Goal: Task Accomplishment & Management: Use online tool/utility

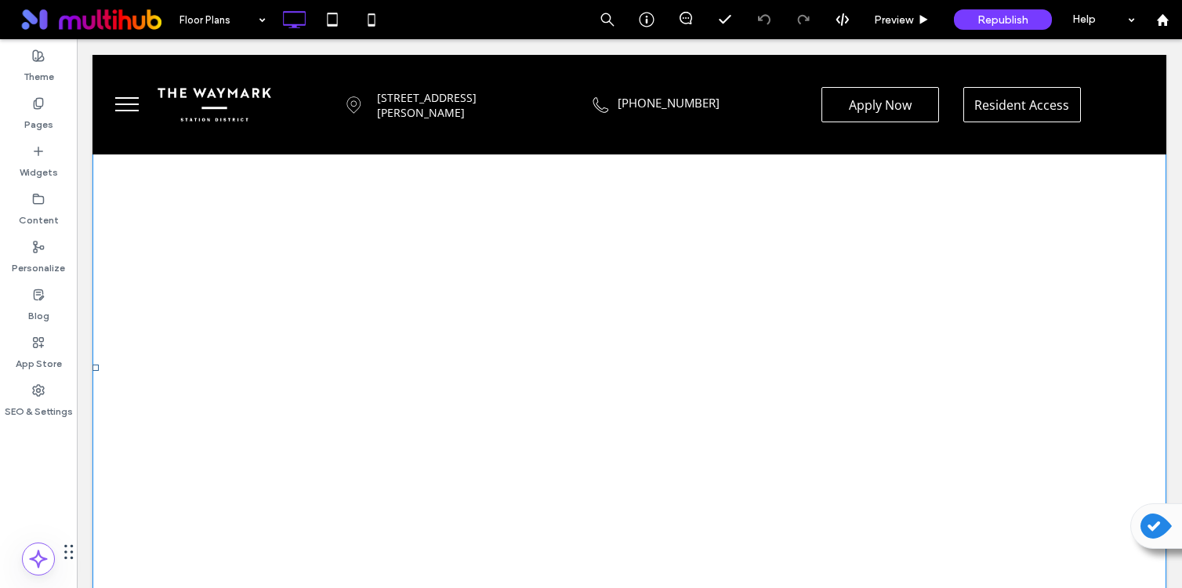
scroll to position [7965, 0]
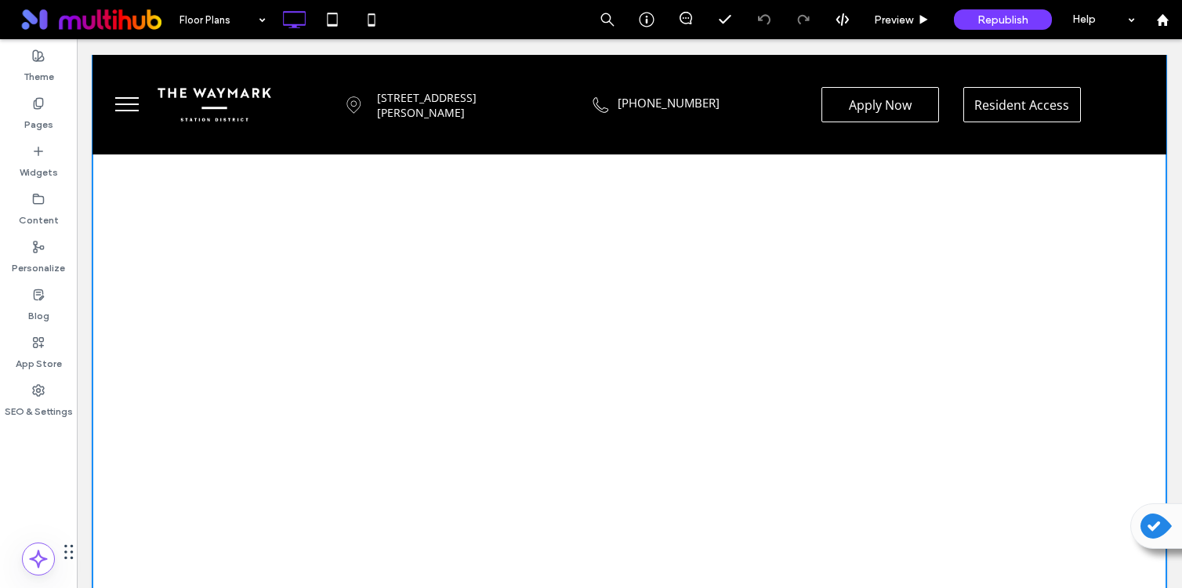
click at [687, 368] on span at bounding box center [629, 364] width 1074 height 2124
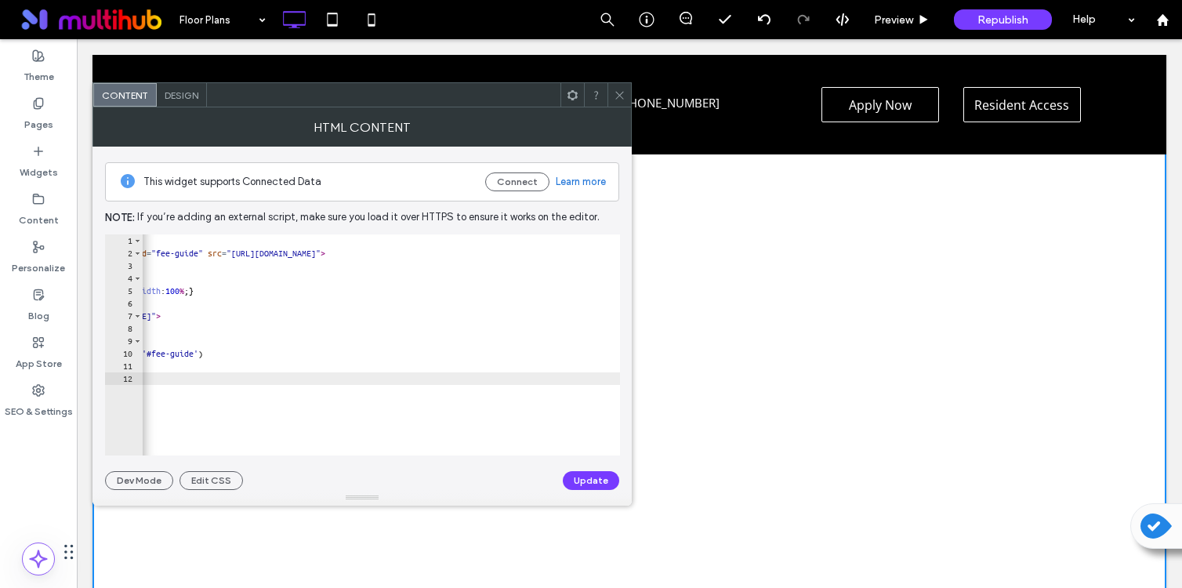
scroll to position [0, 149]
click at [627, 87] on div at bounding box center [619, 95] width 24 height 24
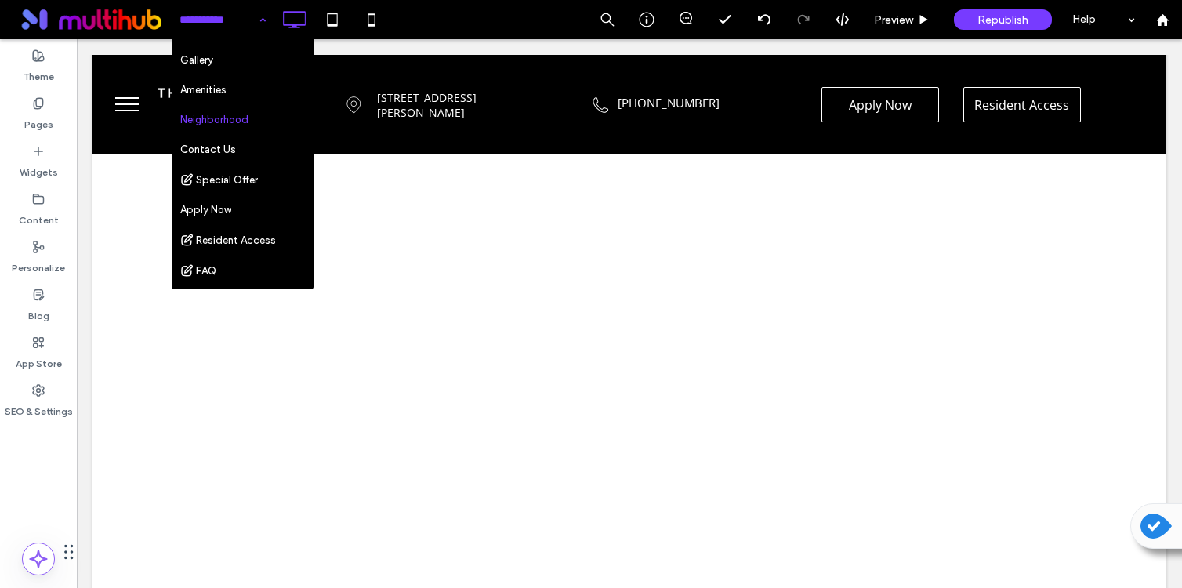
scroll to position [118, 0]
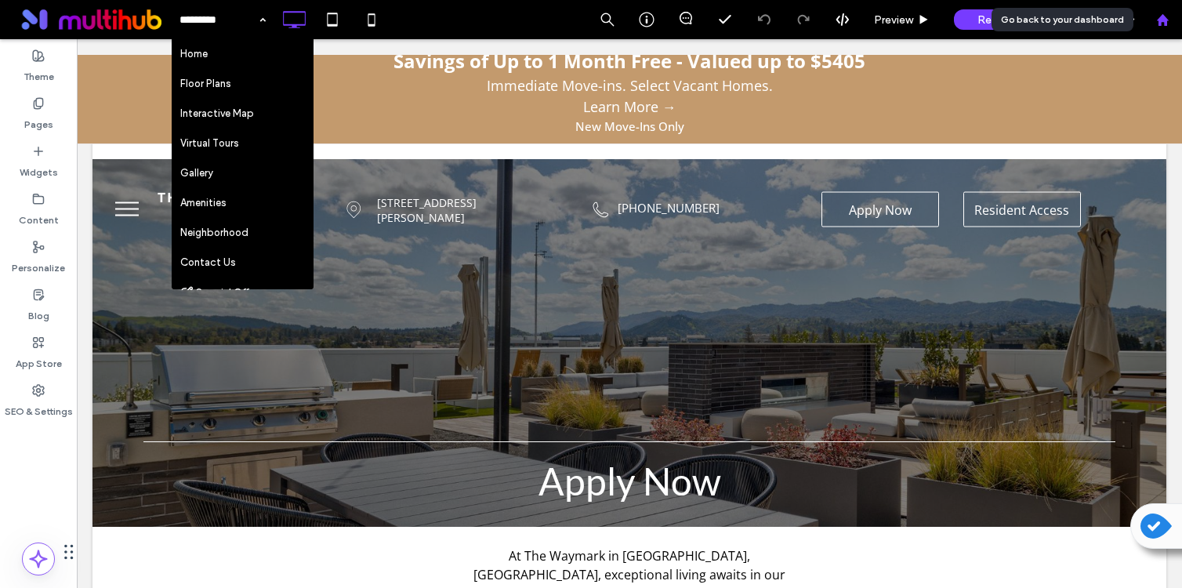
click at [1159, 12] on div at bounding box center [1162, 19] width 39 height 39
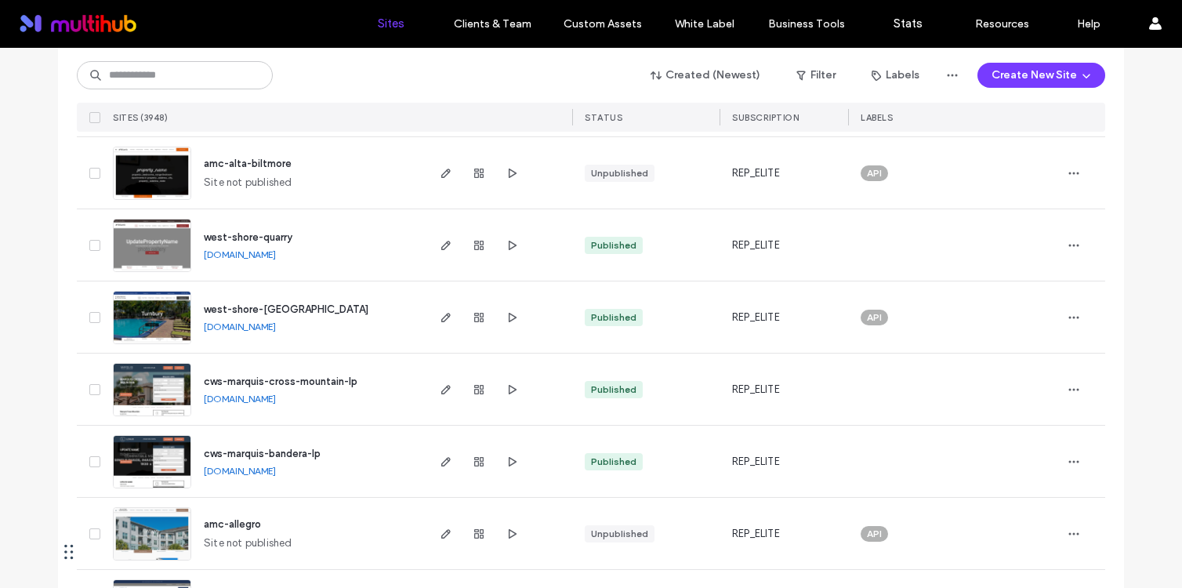
scroll to position [337, 0]
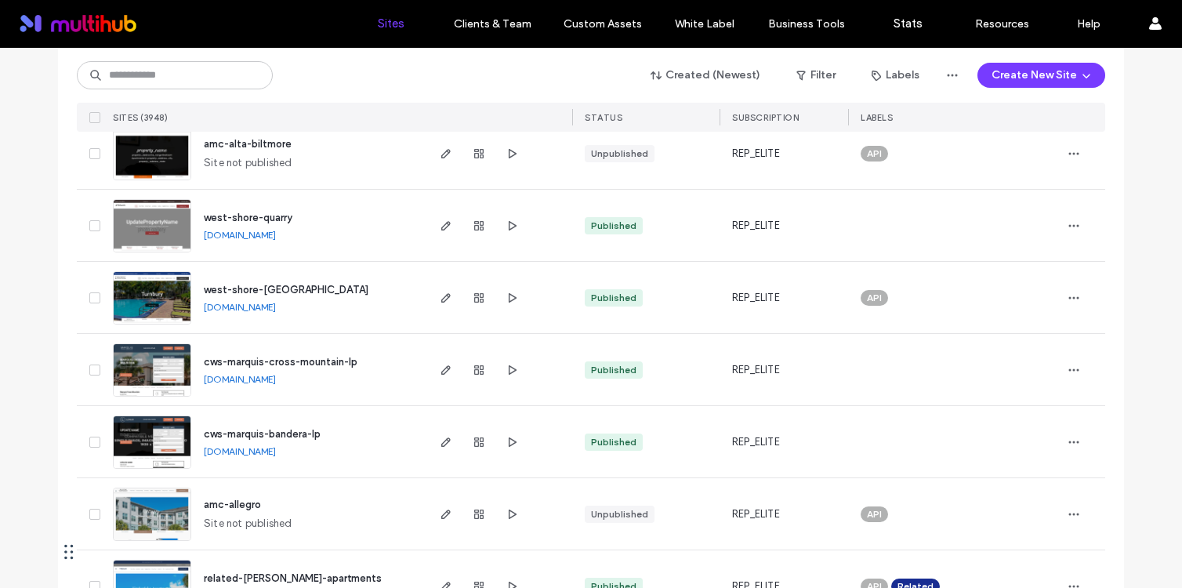
click at [227, 503] on span "amc-allegro" at bounding box center [232, 505] width 57 height 12
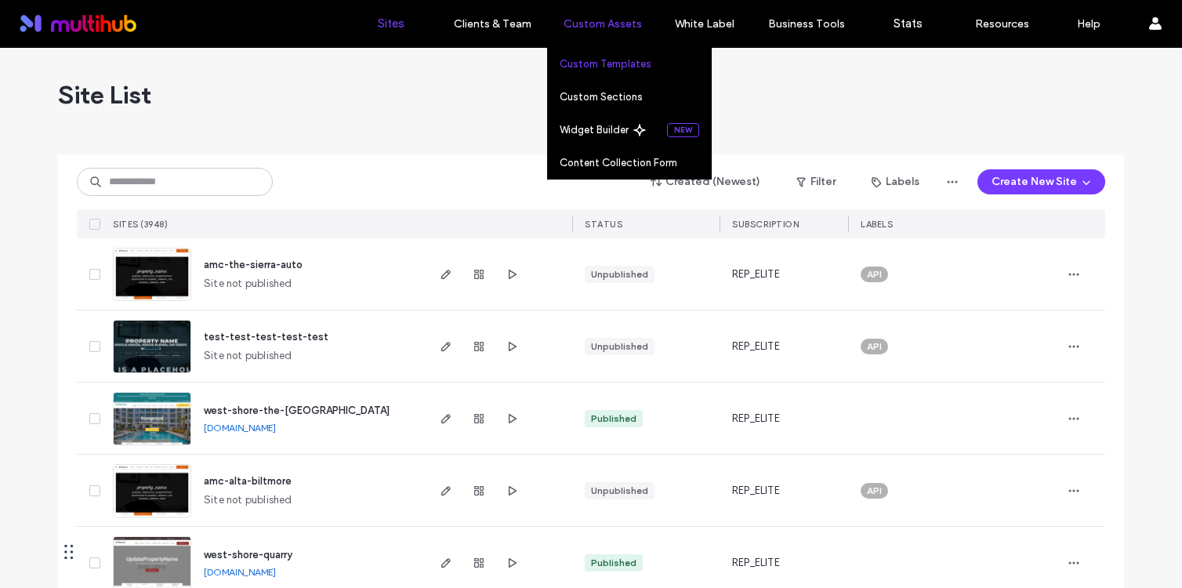
click at [604, 62] on label "Custom Templates" at bounding box center [606, 64] width 92 height 12
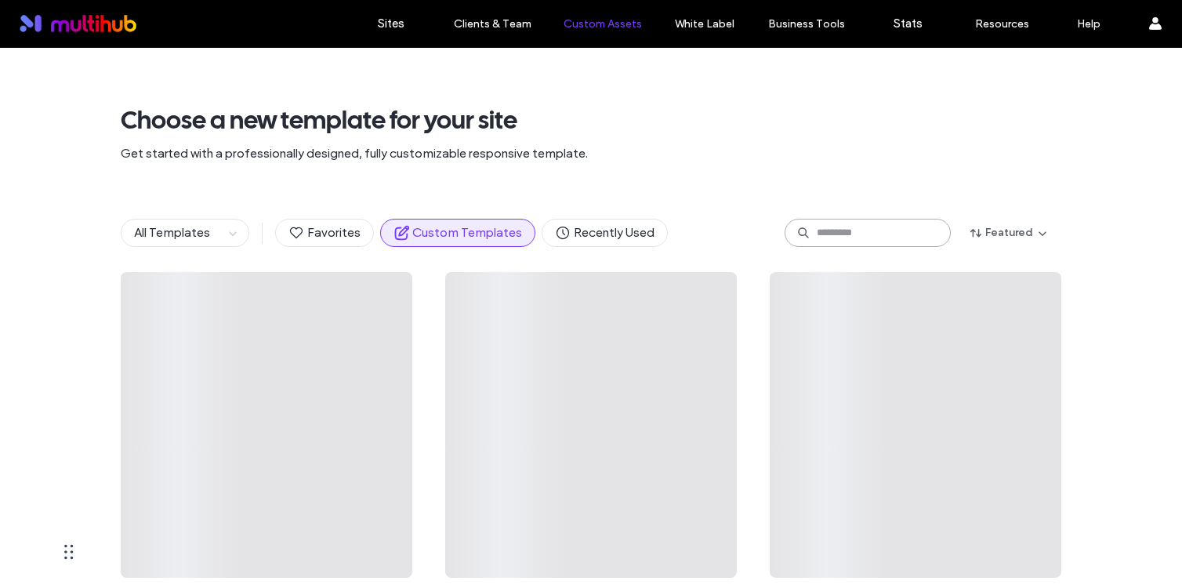
click at [864, 238] on input at bounding box center [868, 233] width 166 height 28
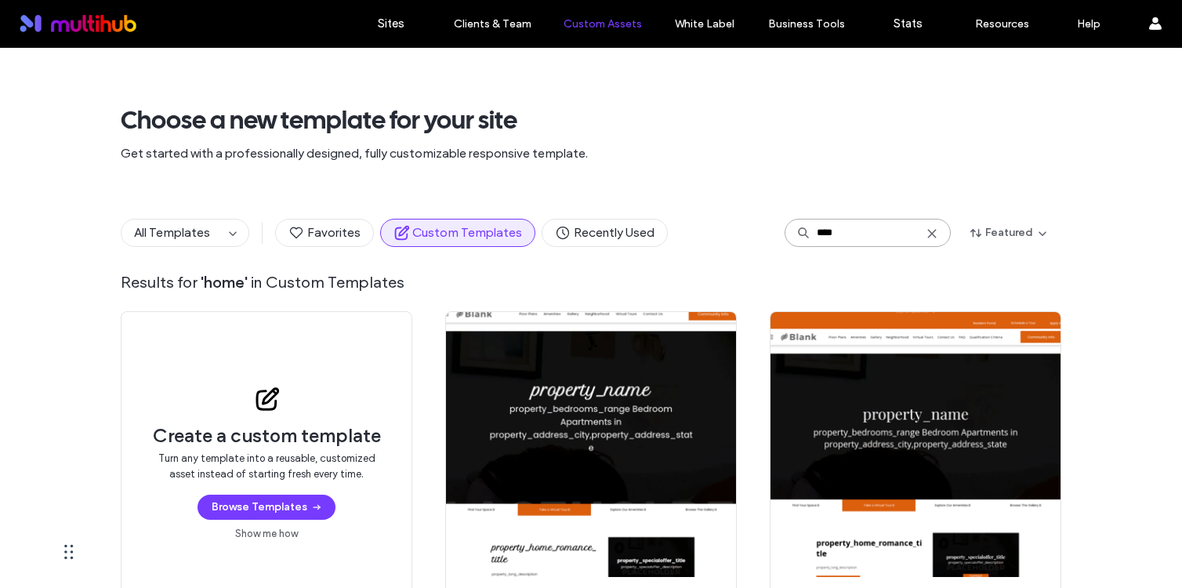
type input "****"
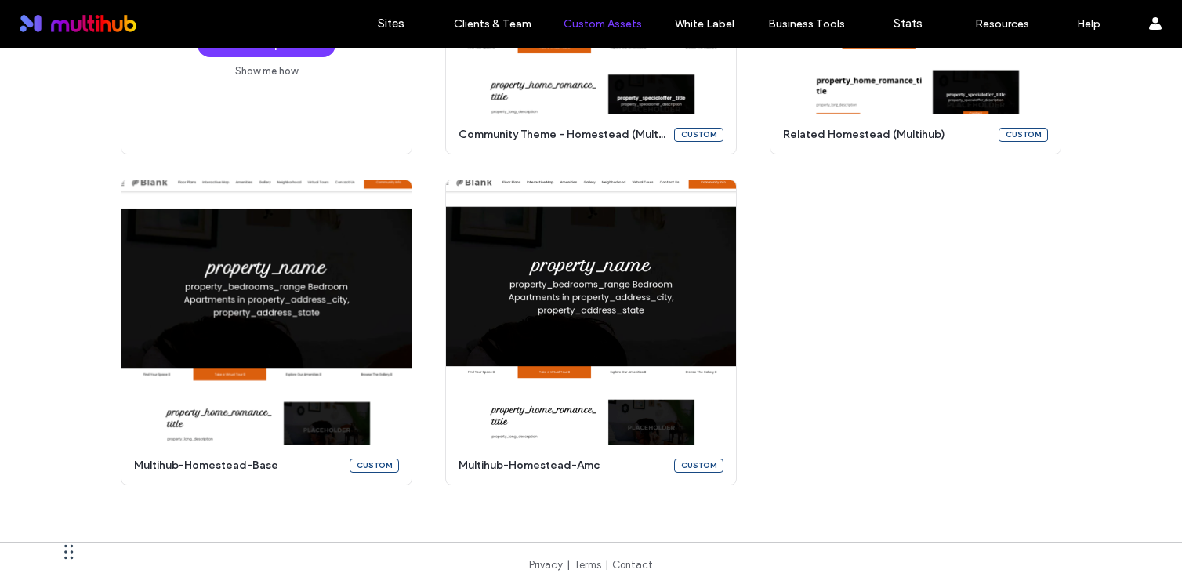
scroll to position [345, 0]
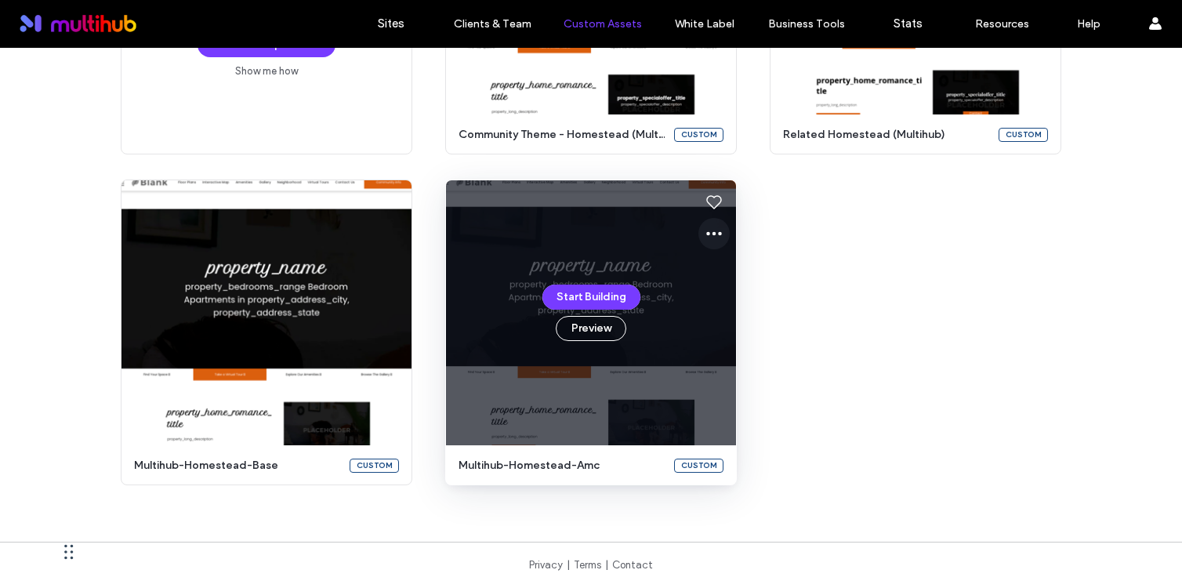
click at [705, 237] on icon at bounding box center [714, 233] width 19 height 19
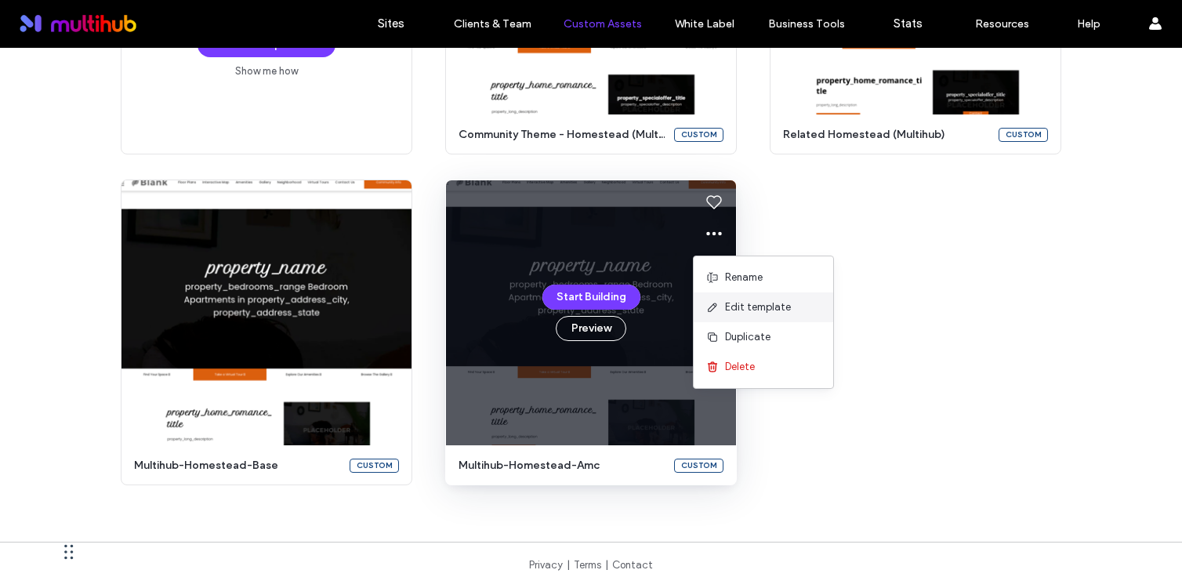
click at [734, 303] on span "Edit template" at bounding box center [758, 307] width 66 height 16
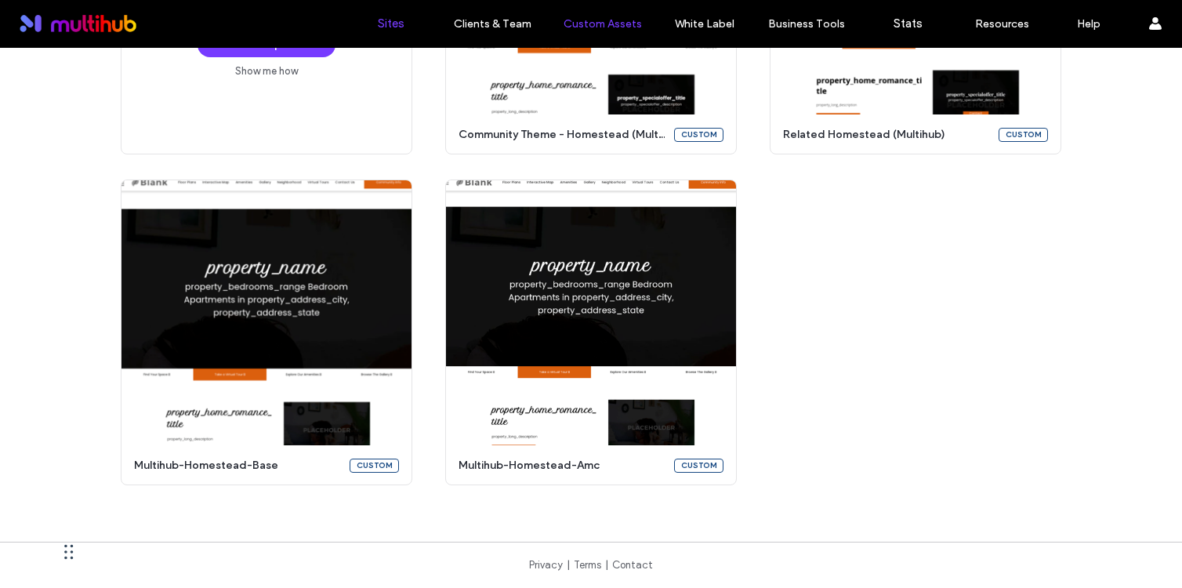
click at [404, 29] on label "Sites" at bounding box center [391, 23] width 27 height 14
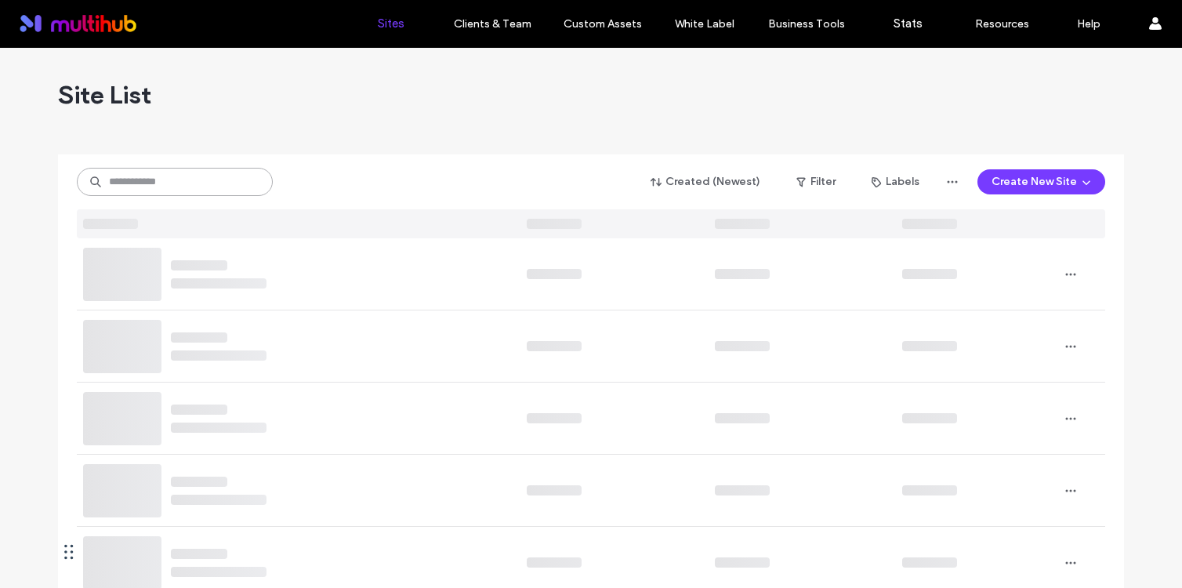
click at [181, 178] on input at bounding box center [175, 182] width 196 height 28
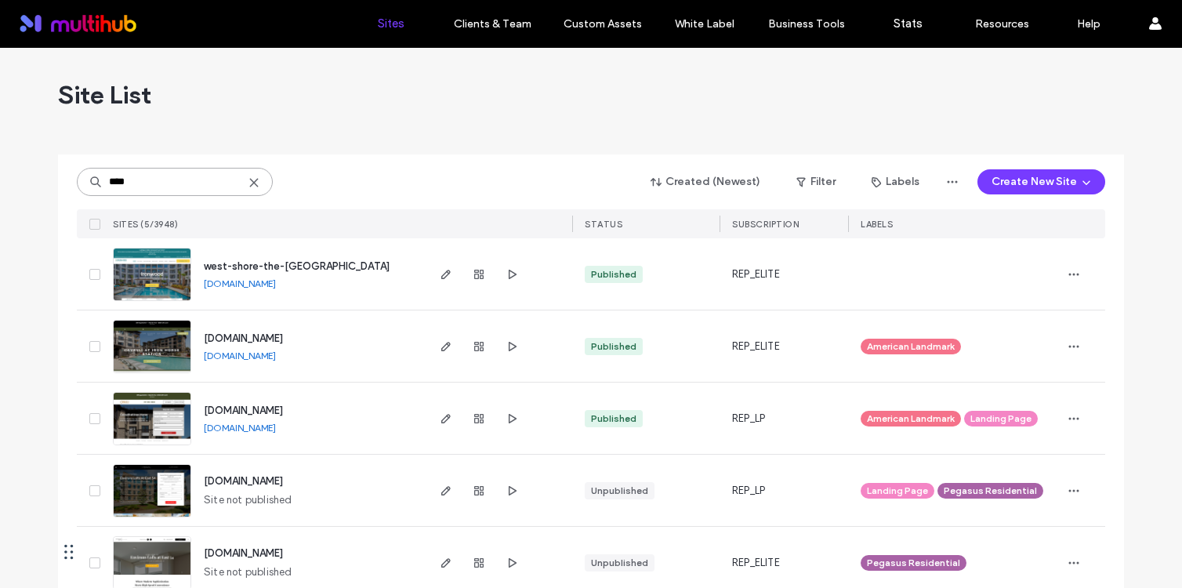
type input "****"
click at [296, 262] on span "west-shore-the-[GEOGRAPHIC_DATA]" at bounding box center [297, 266] width 186 height 12
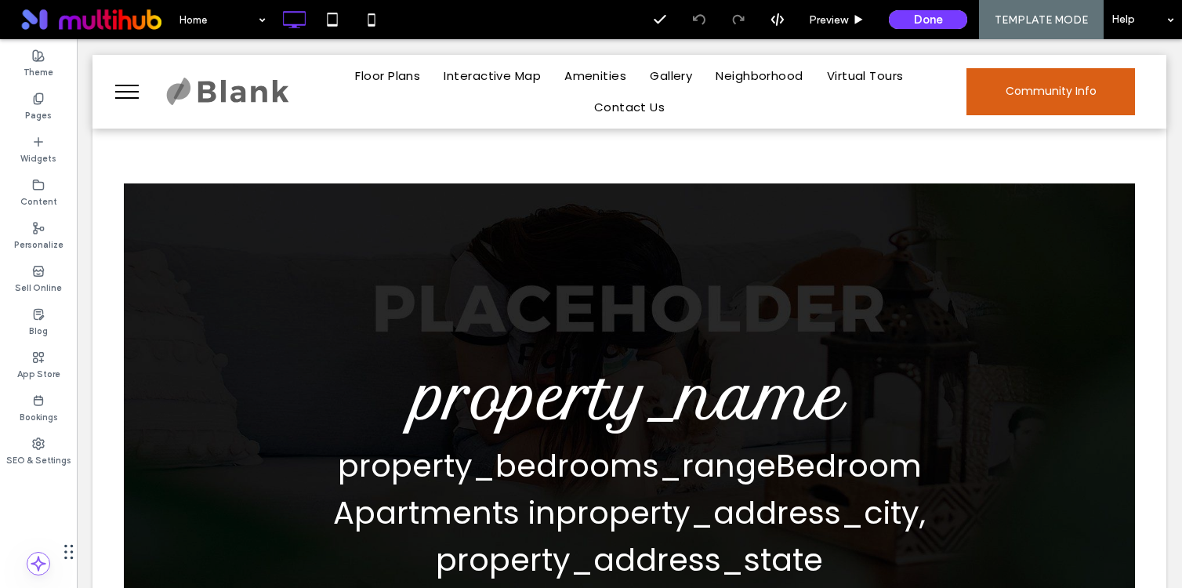
click at [135, 107] on button "menu" at bounding box center [127, 91] width 41 height 41
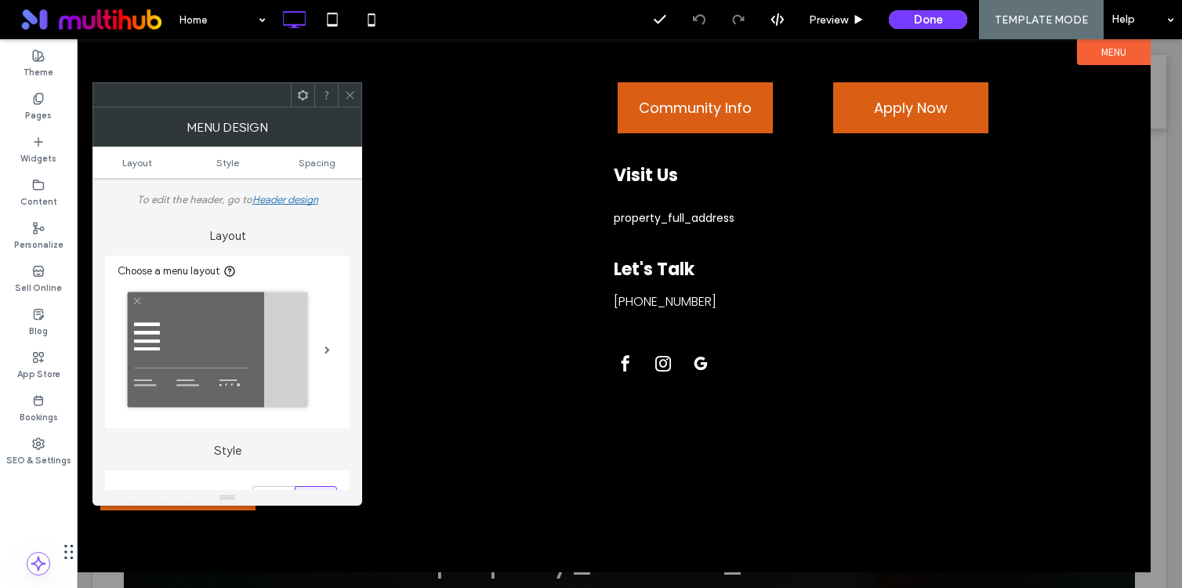
click at [350, 96] on icon at bounding box center [350, 95] width 12 height 12
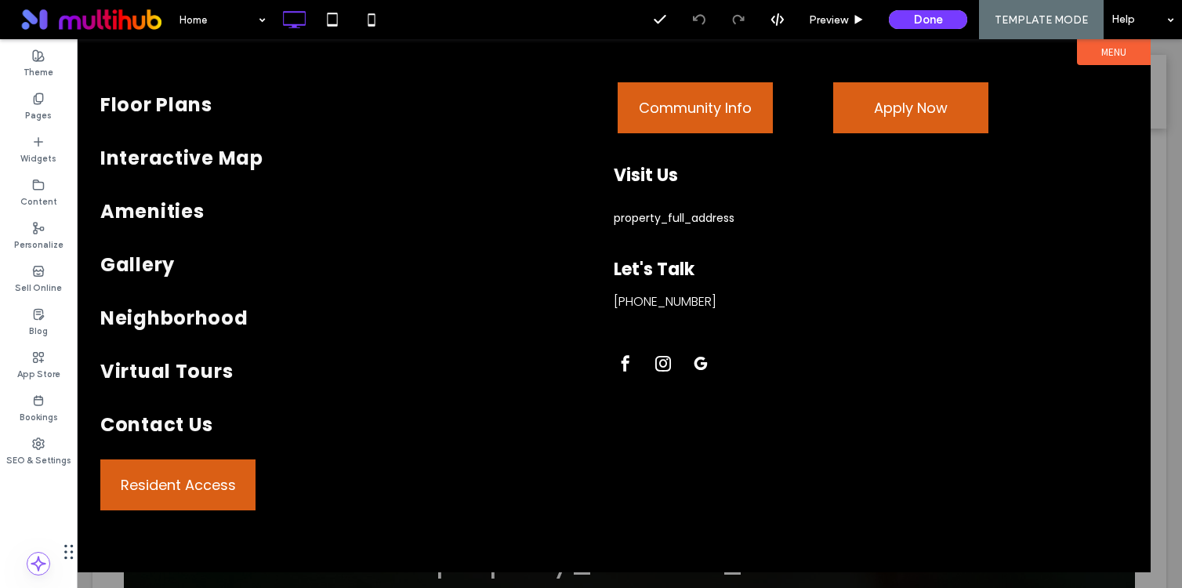
click at [1177, 92] on div at bounding box center [629, 313] width 1105 height 549
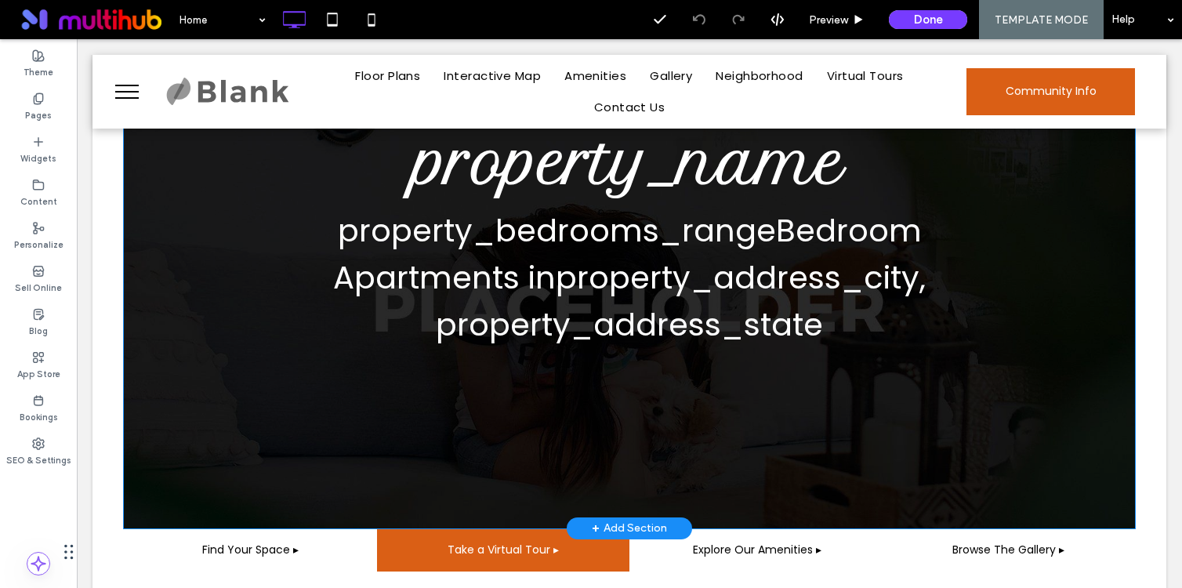
scroll to position [245, 0]
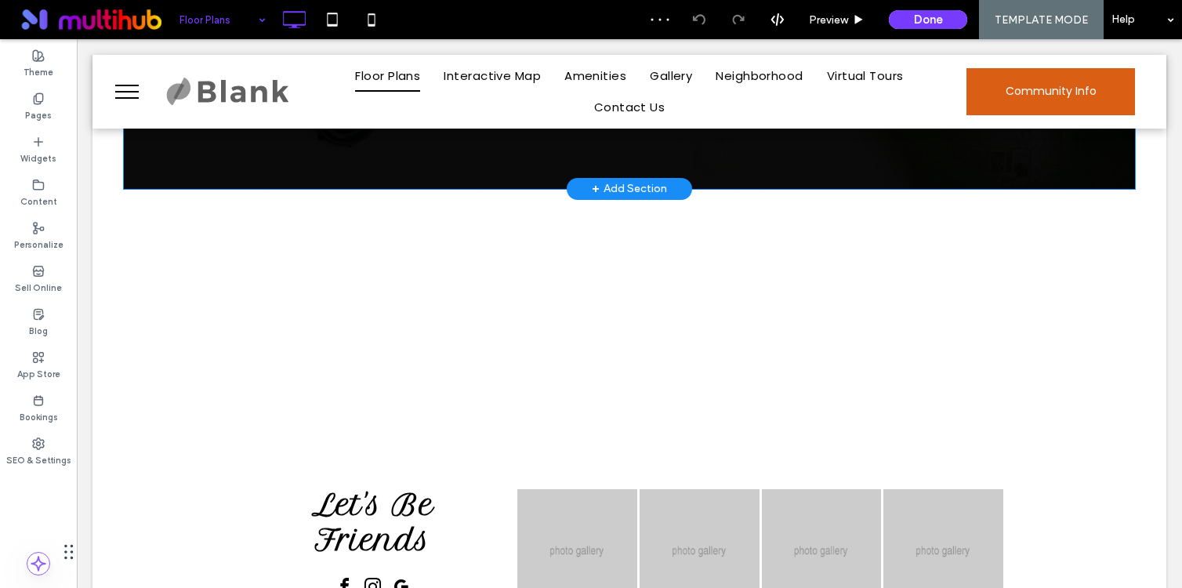
scroll to position [404, 0]
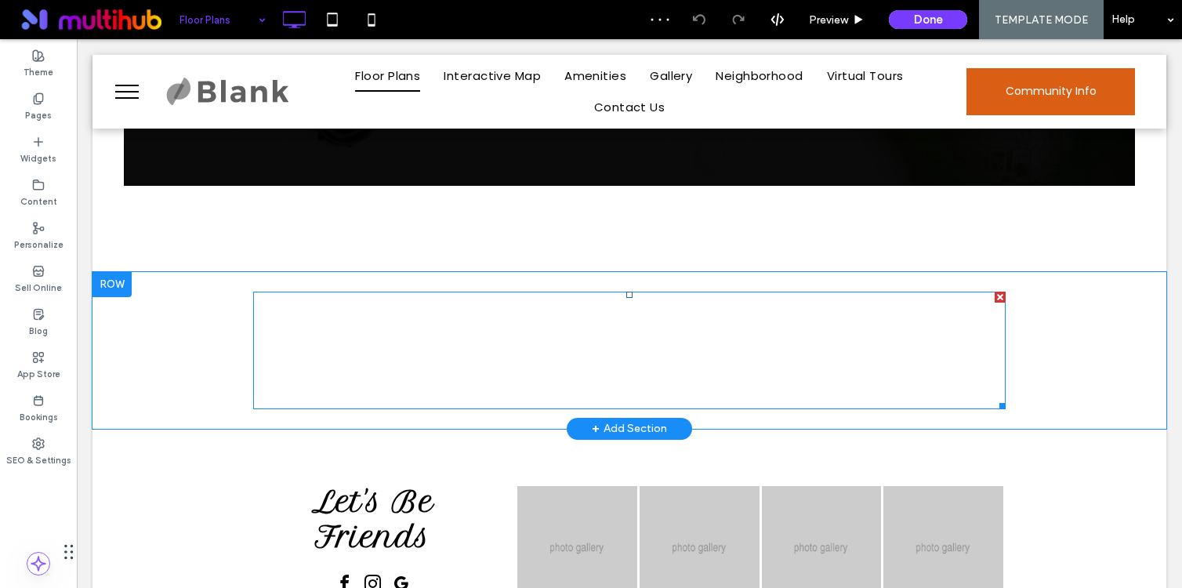
click at [485, 382] on span at bounding box center [629, 351] width 752 height 118
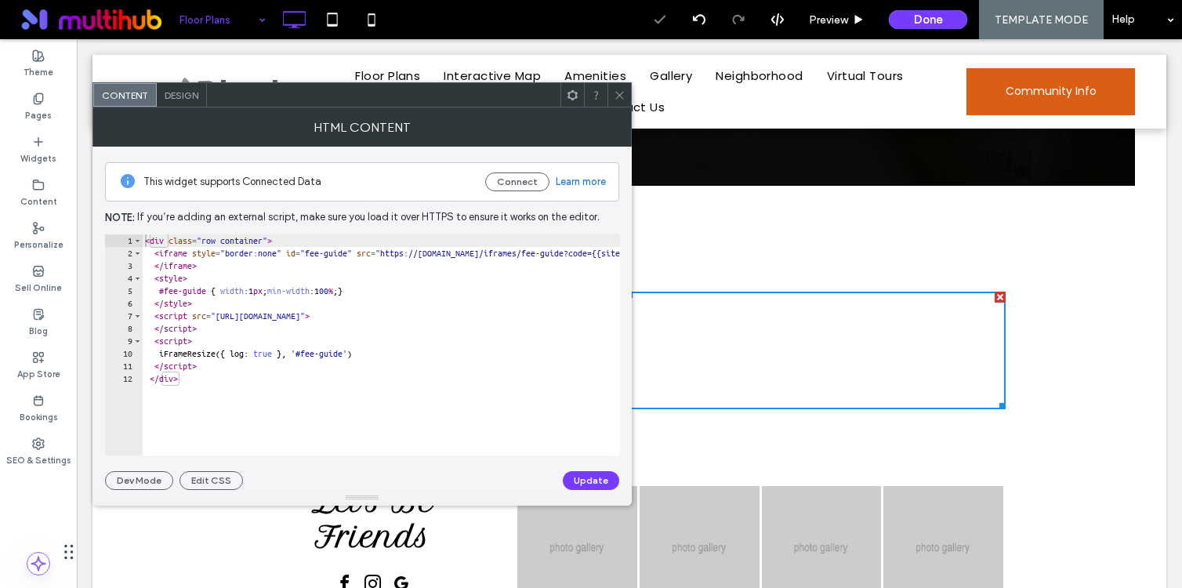
click at [616, 82] on div "Content Design" at bounding box center [361, 94] width 539 height 25
click at [626, 98] on div at bounding box center [619, 95] width 24 height 24
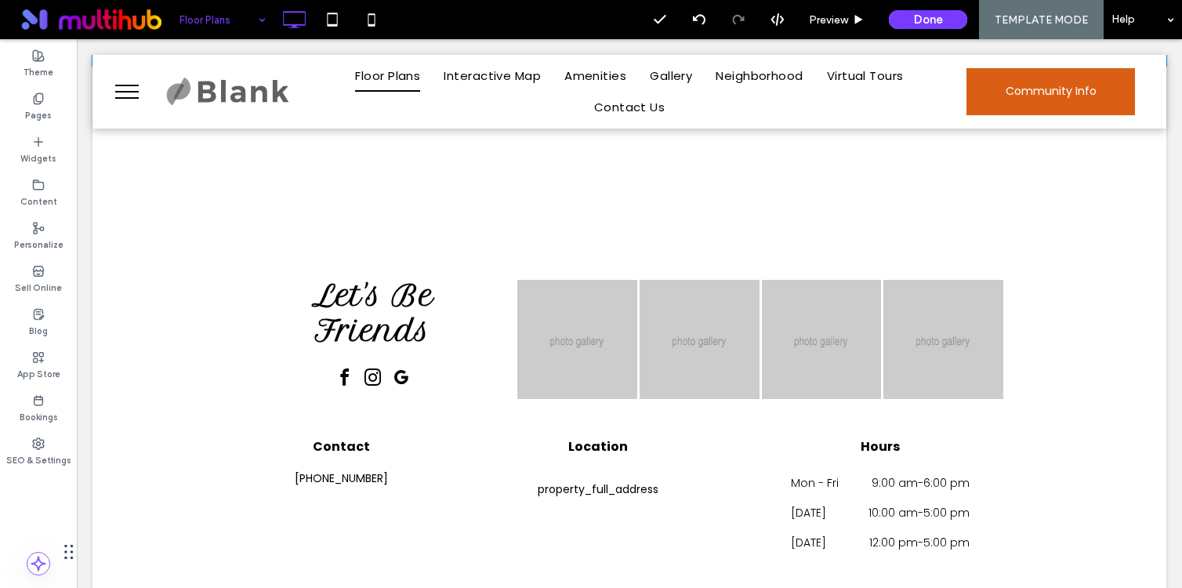
scroll to position [629, 0]
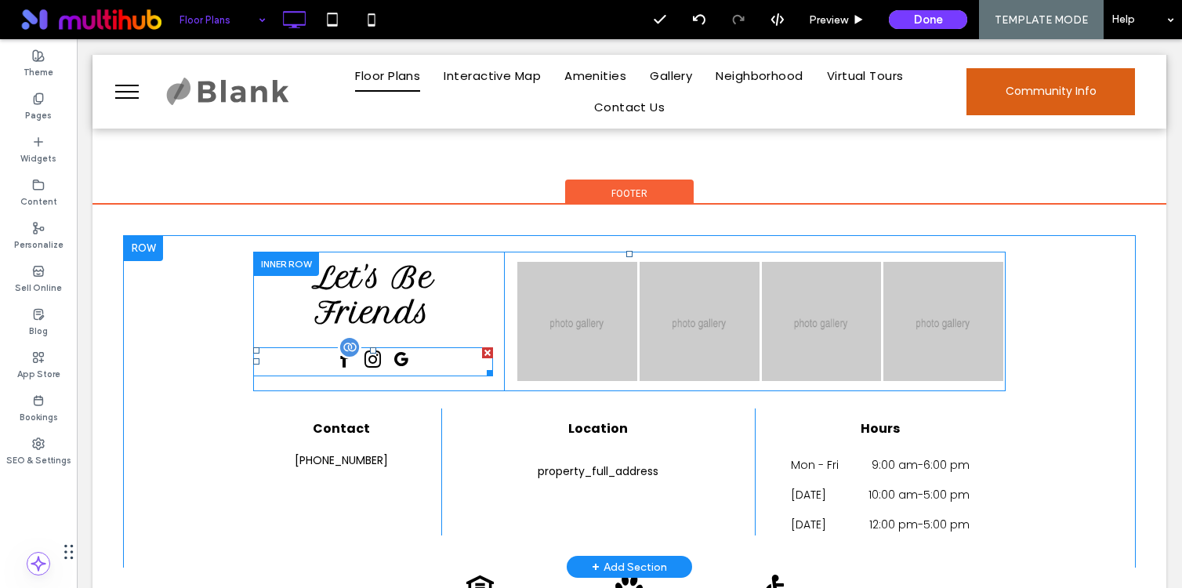
click at [393, 375] on link "google_my_business" at bounding box center [401, 361] width 25 height 29
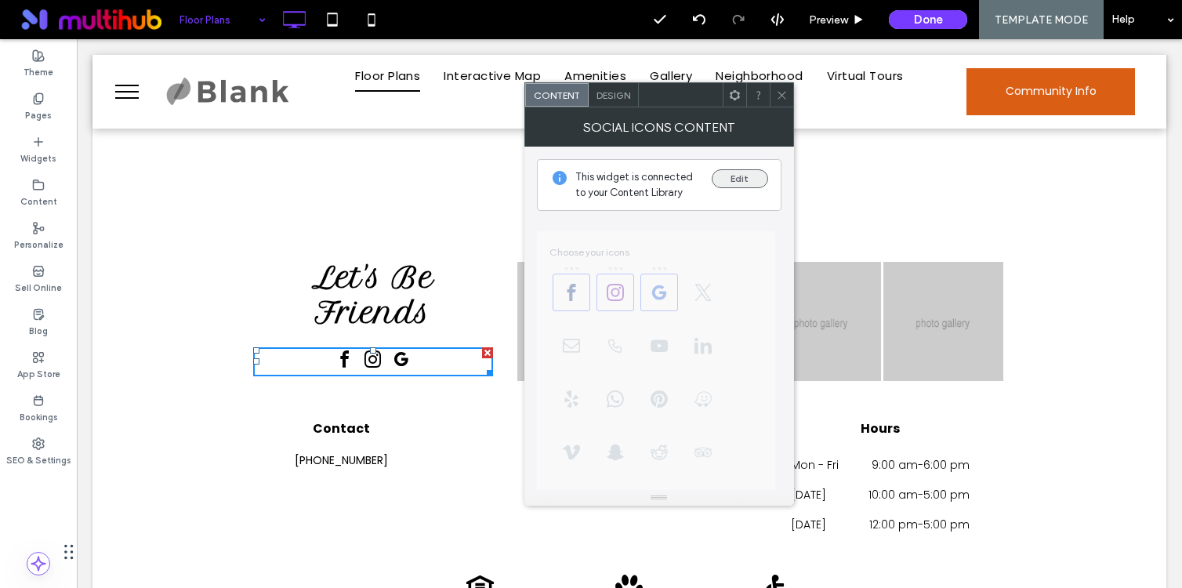
click at [752, 187] on button "Edit" at bounding box center [740, 178] width 56 height 19
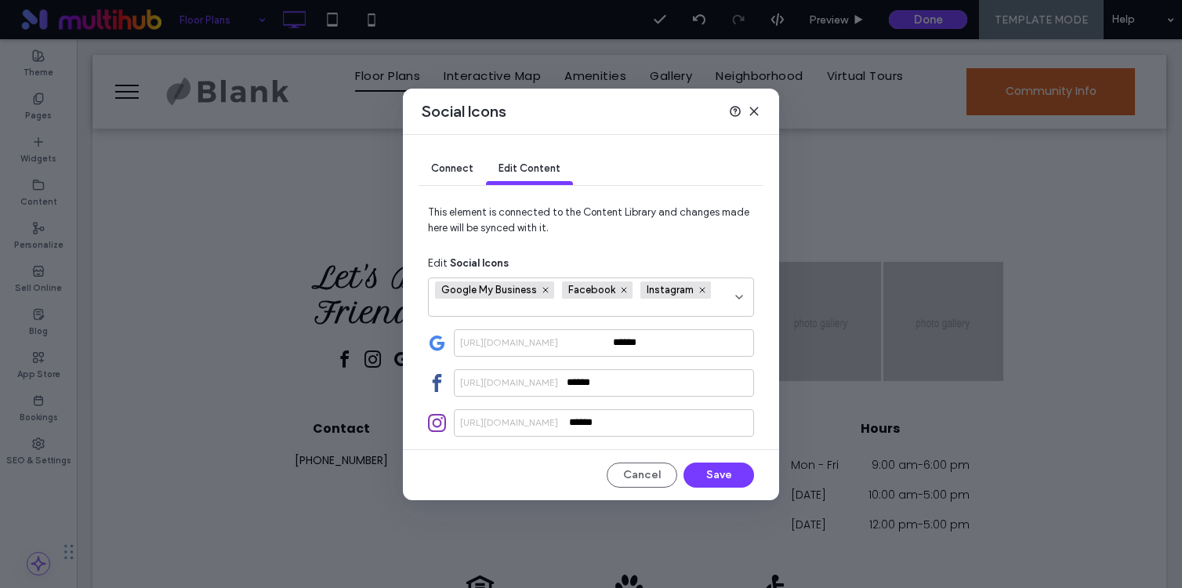
click at [752, 111] on icon at bounding box center [754, 111] width 13 height 13
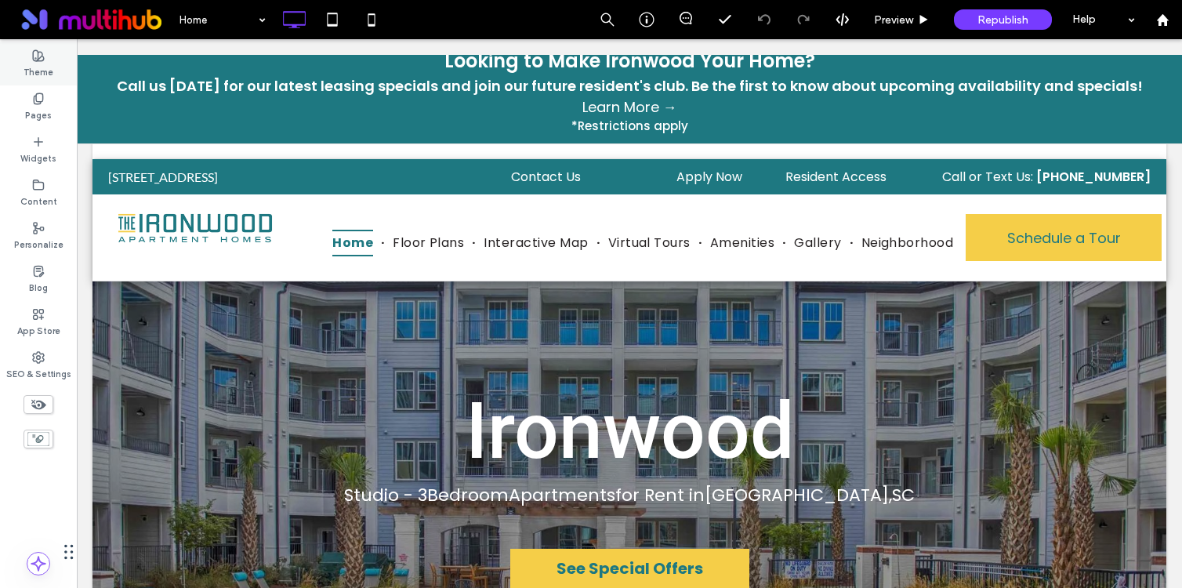
click at [44, 51] on icon at bounding box center [38, 55] width 13 height 13
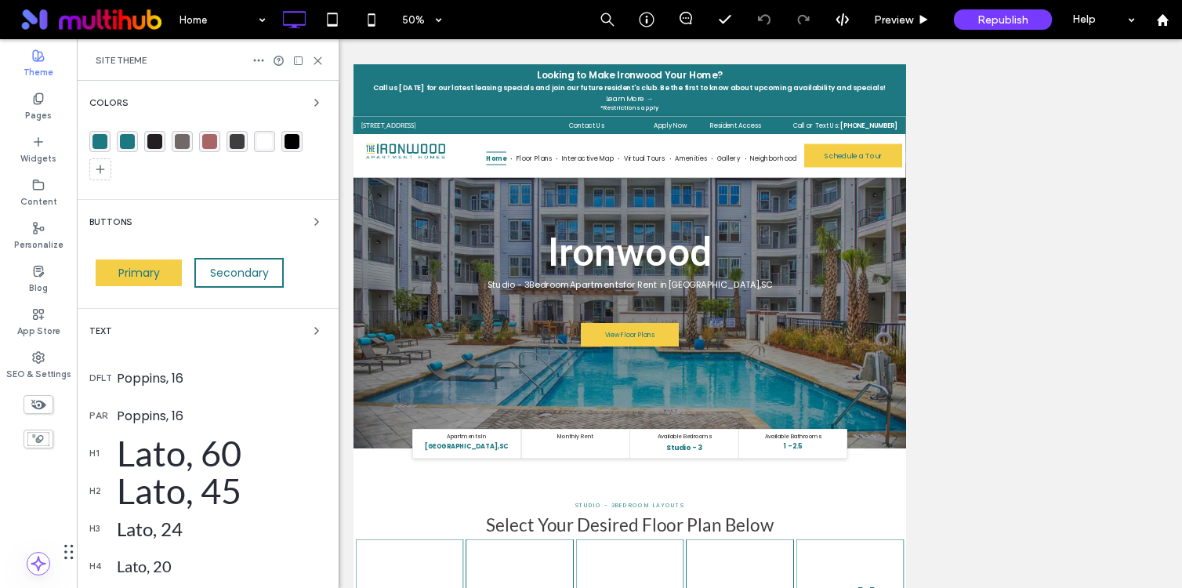
click at [101, 136] on div "rgba(30,120,129,1)" at bounding box center [99, 141] width 15 height 15
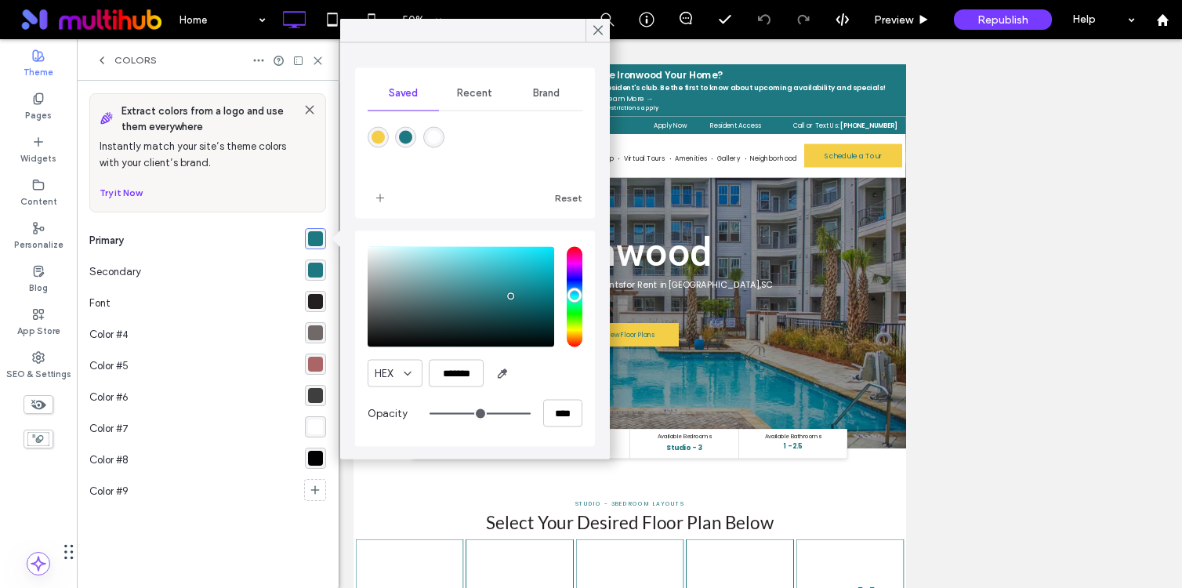
click at [393, 371] on span "HEX" at bounding box center [384, 373] width 19 height 16
click at [390, 417] on div "RGB" at bounding box center [394, 428] width 53 height 27
click at [604, 26] on icon at bounding box center [598, 31] width 14 height 14
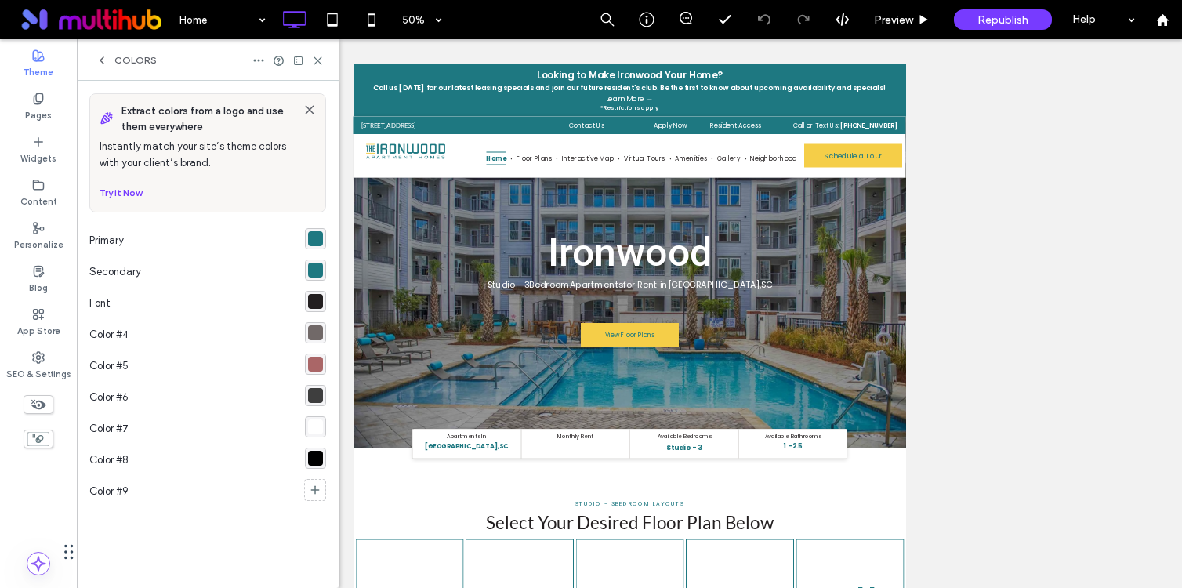
click at [309, 58] on div at bounding box center [287, 60] width 71 height 13
click at [314, 59] on icon at bounding box center [318, 61] width 12 height 12
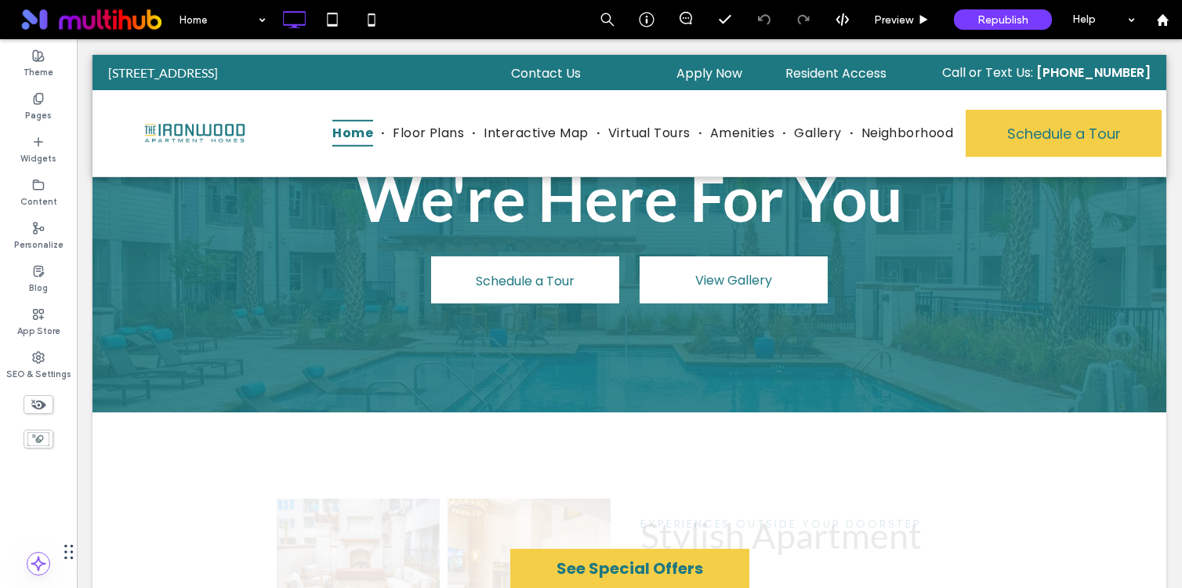
scroll to position [1782, 0]
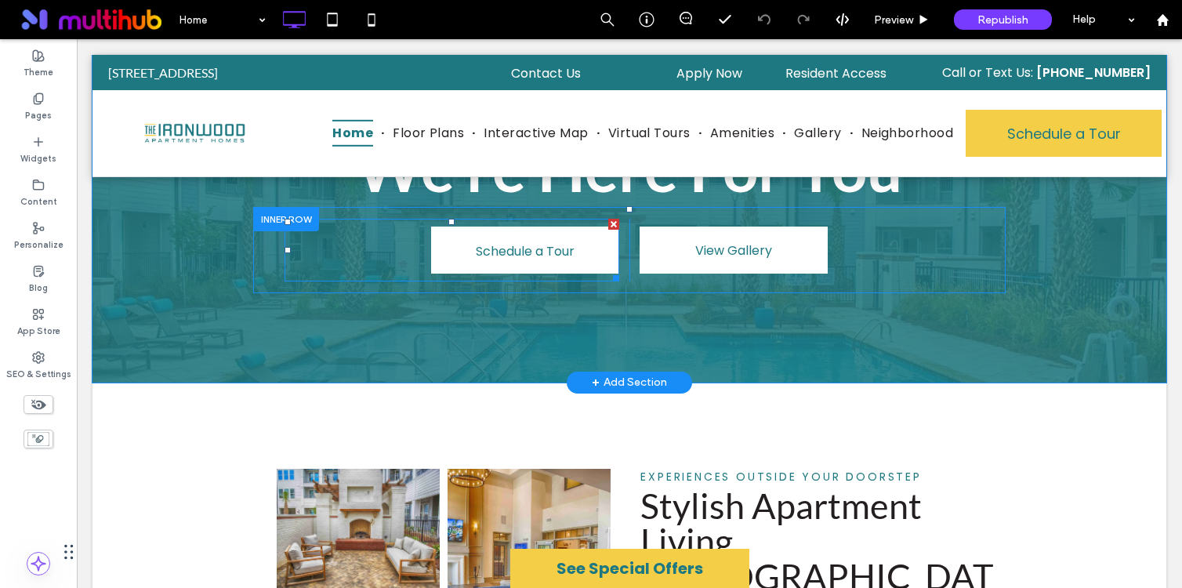
click at [579, 219] on span at bounding box center [452, 250] width 335 height 63
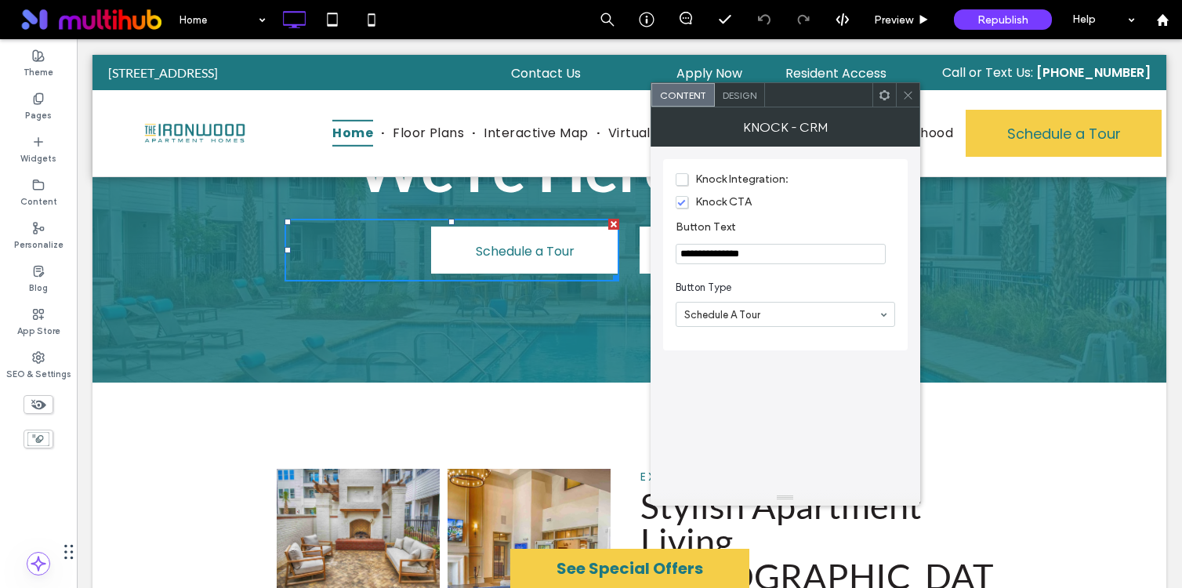
click at [910, 99] on icon at bounding box center [908, 95] width 12 height 12
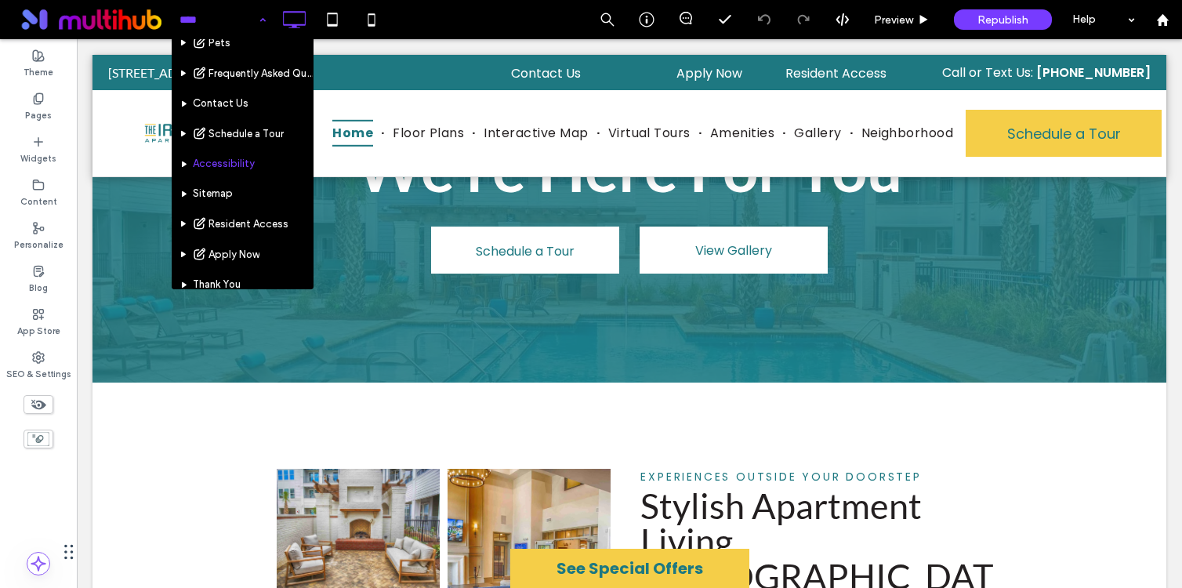
scroll to position [183, 0]
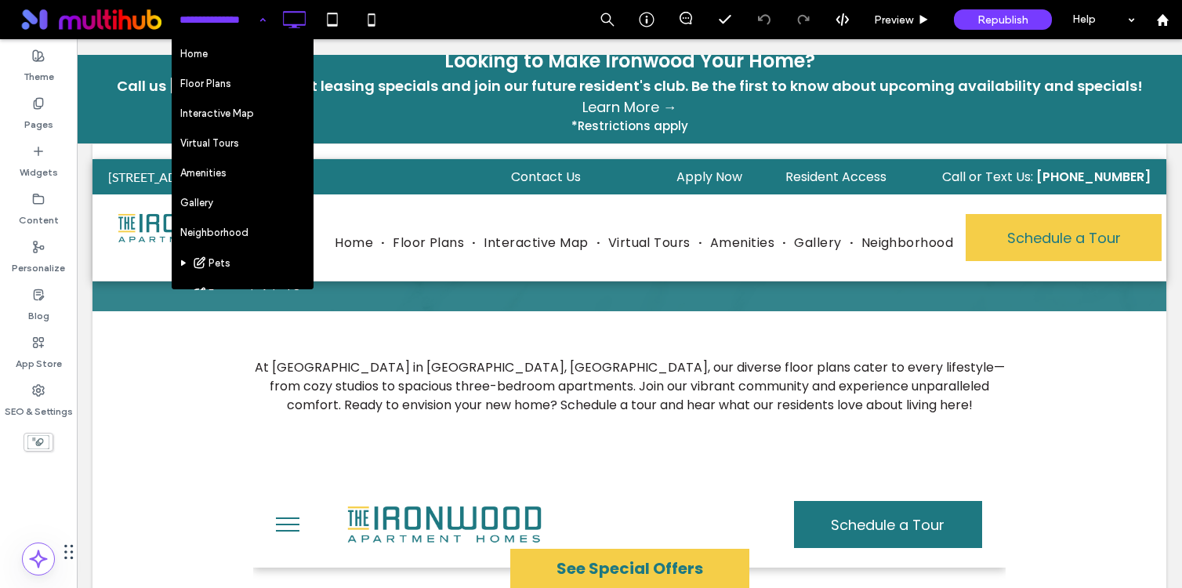
click at [436, 11] on div "Home Floor Plans Interactive Map Virtual Tours Amenities Gallery Neighborhood P…" at bounding box center [676, 19] width 1011 height 39
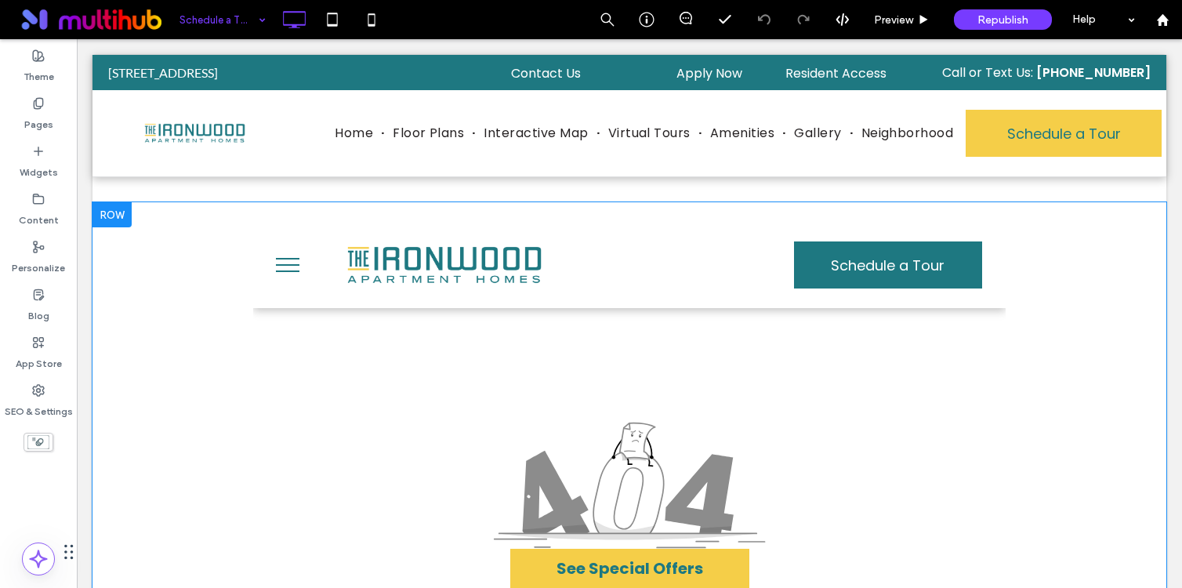
scroll to position [156, 0]
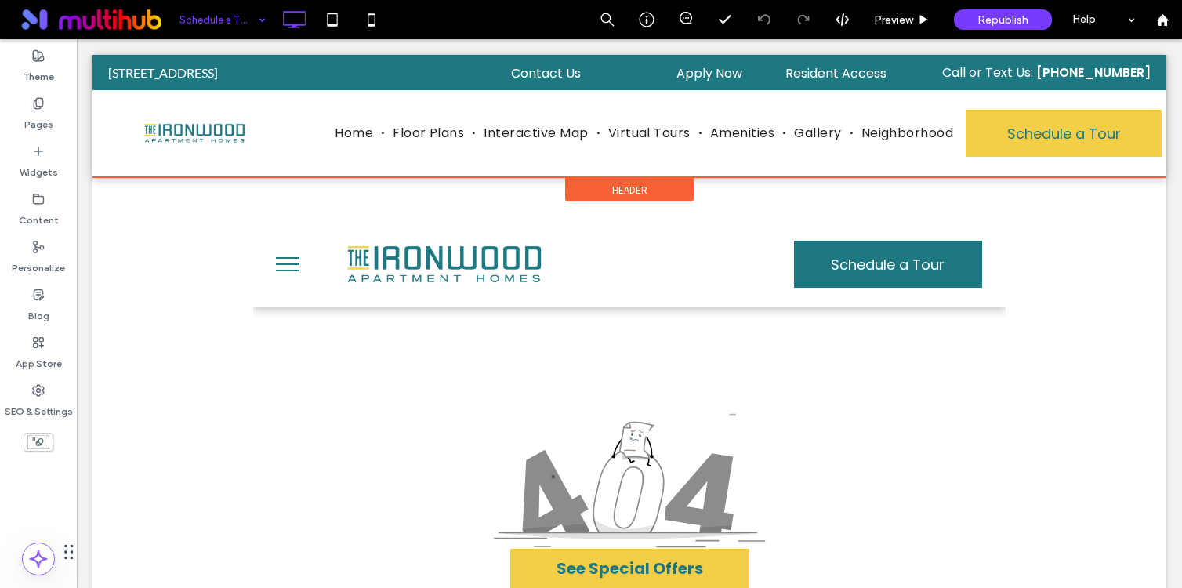
click at [1068, 124] on div at bounding box center [629, 116] width 1074 height 122
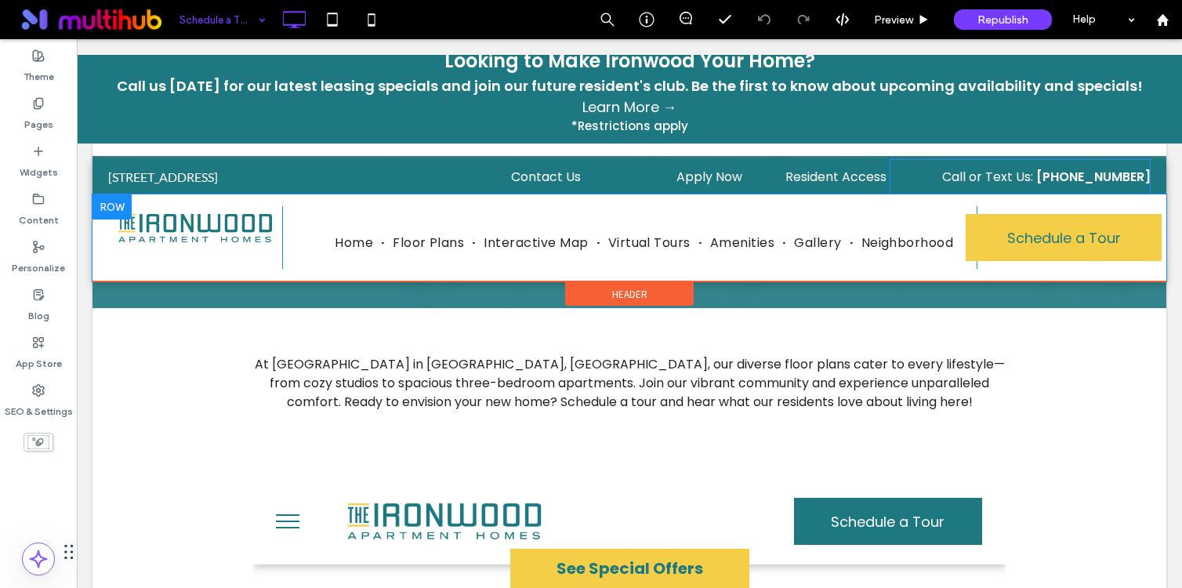
scroll to position [0, 0]
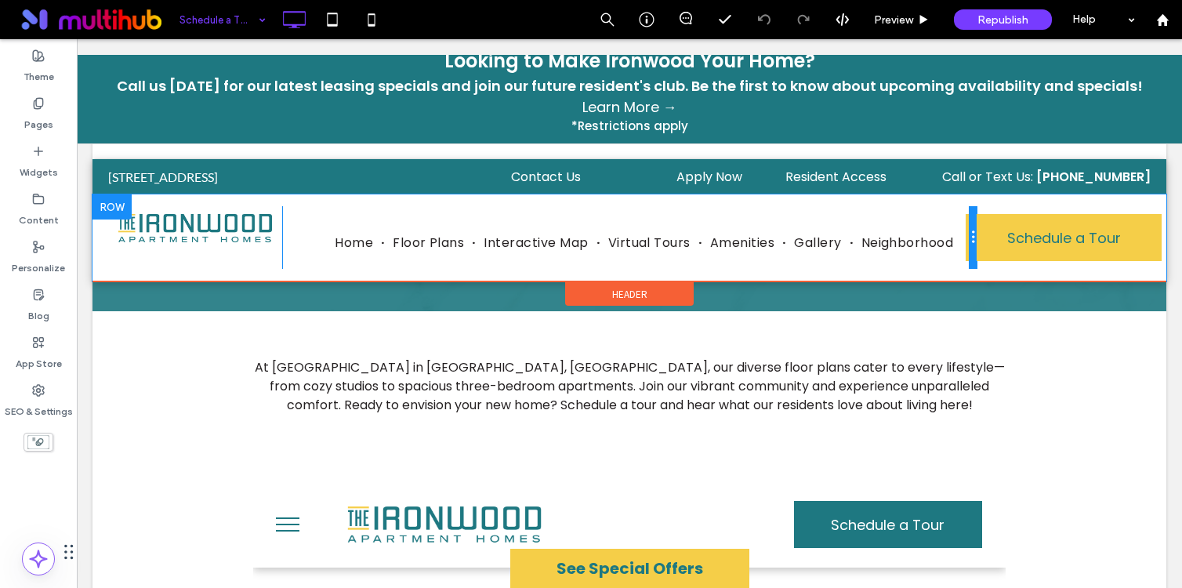
click at [974, 240] on div at bounding box center [973, 237] width 8 height 63
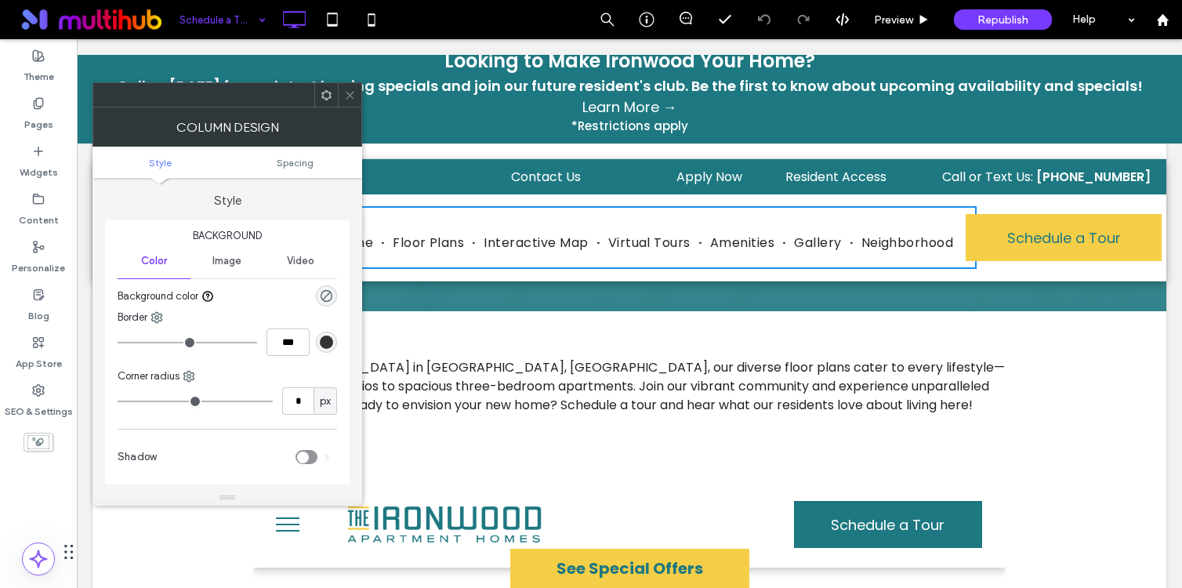
click at [347, 92] on icon at bounding box center [350, 95] width 12 height 12
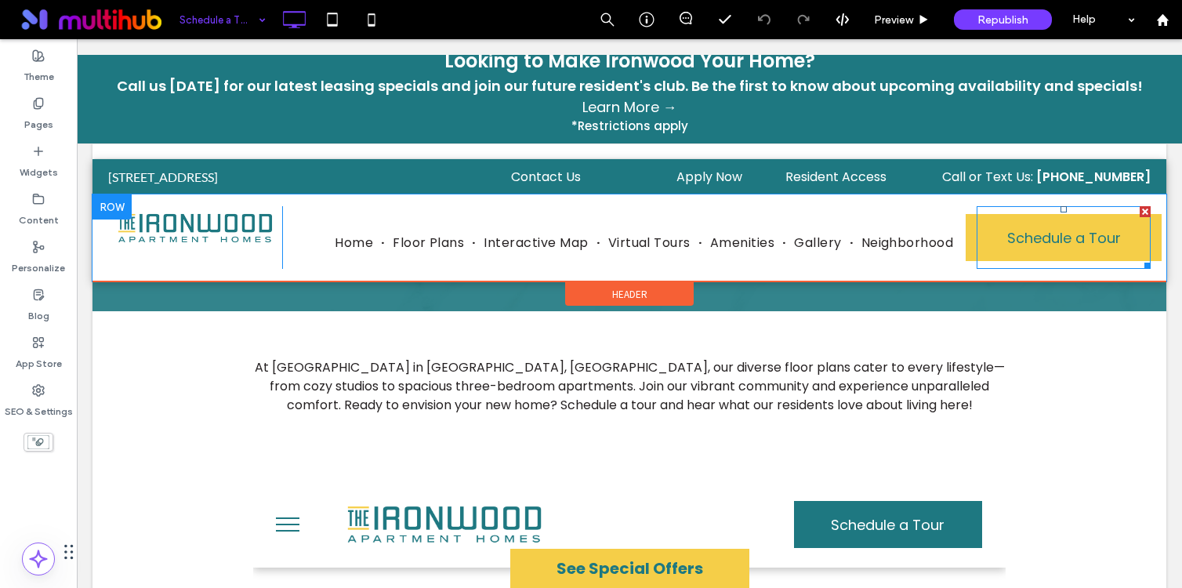
click at [1109, 242] on span at bounding box center [1064, 237] width 174 height 63
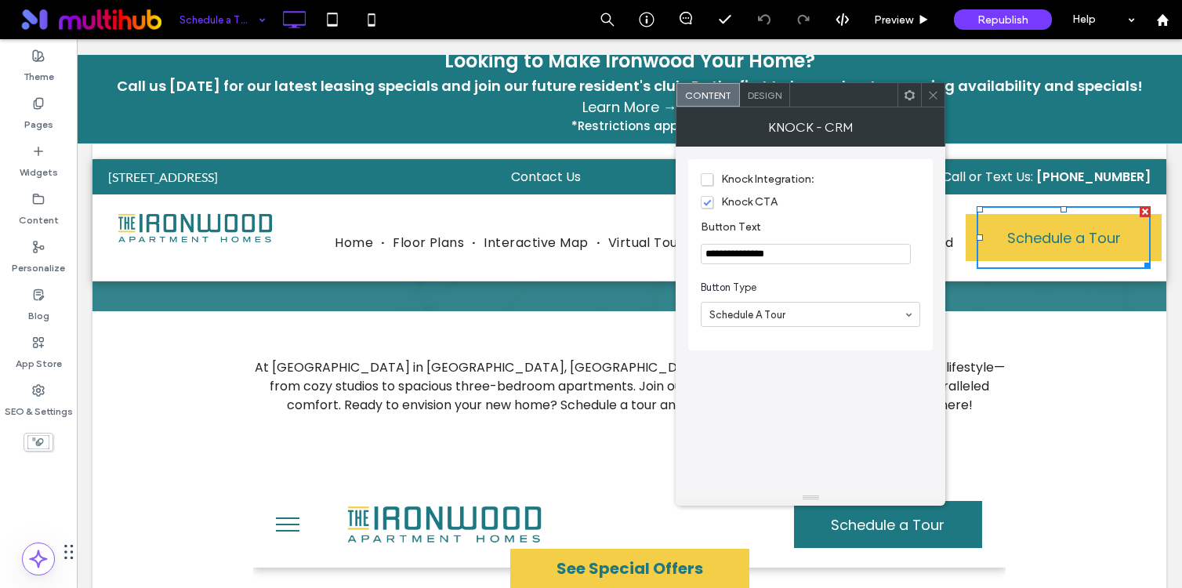
click at [771, 92] on span "Design" at bounding box center [765, 95] width 34 height 12
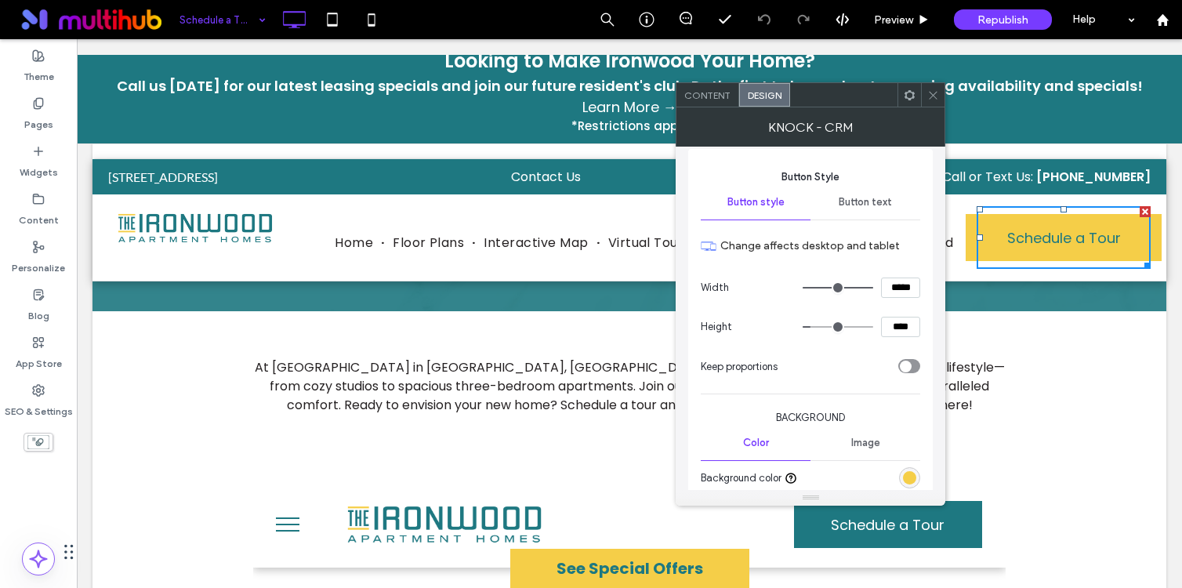
click at [861, 212] on div "Button text" at bounding box center [866, 202] width 110 height 34
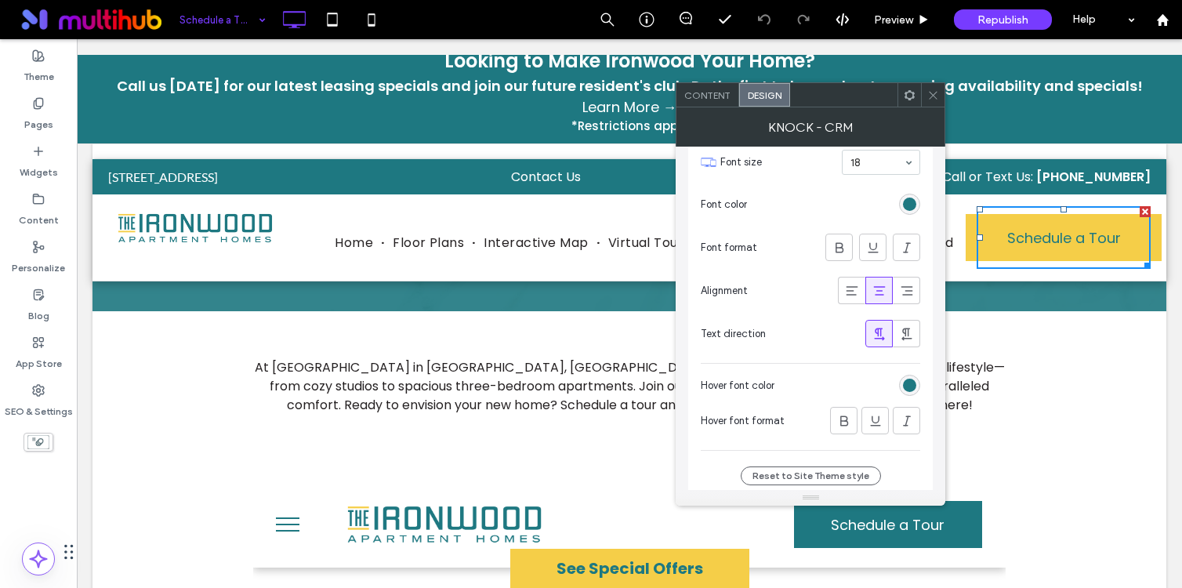
scroll to position [178, 0]
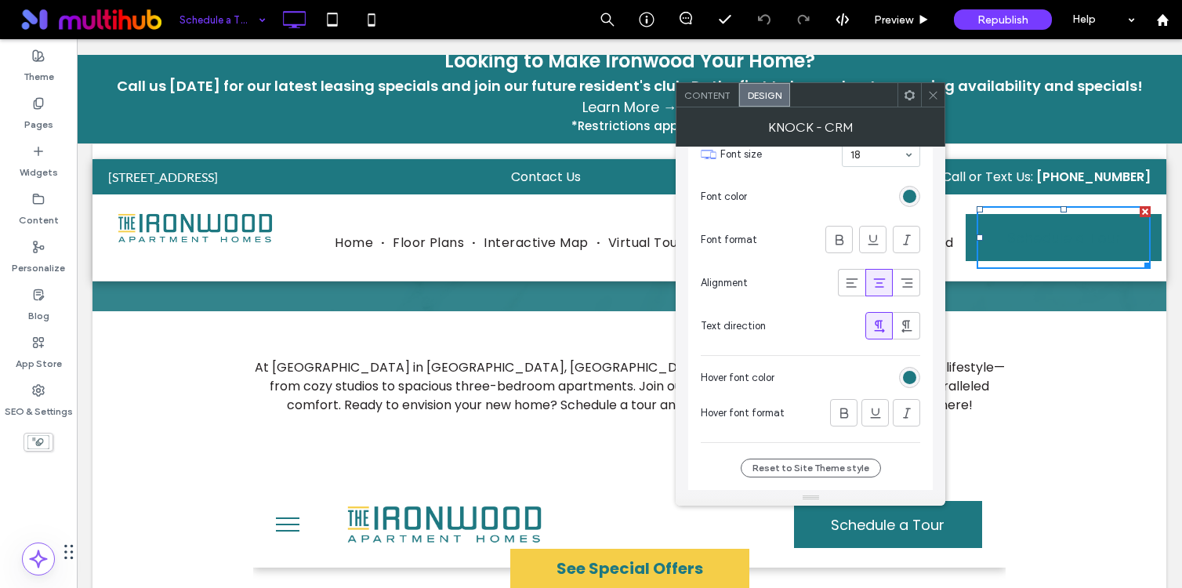
click at [914, 389] on div at bounding box center [851, 377] width 140 height 27
click at [914, 385] on div "rgb(30, 120, 129)" at bounding box center [909, 377] width 21 height 21
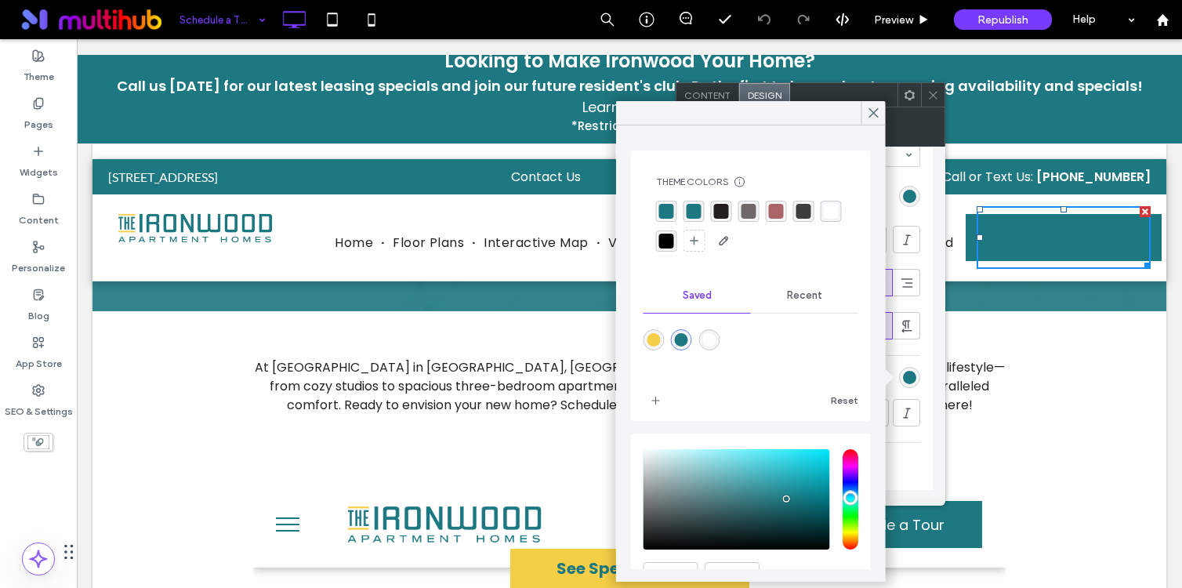
click at [829, 211] on div "rgba(255, 255, 255, 1)" at bounding box center [831, 211] width 15 height 15
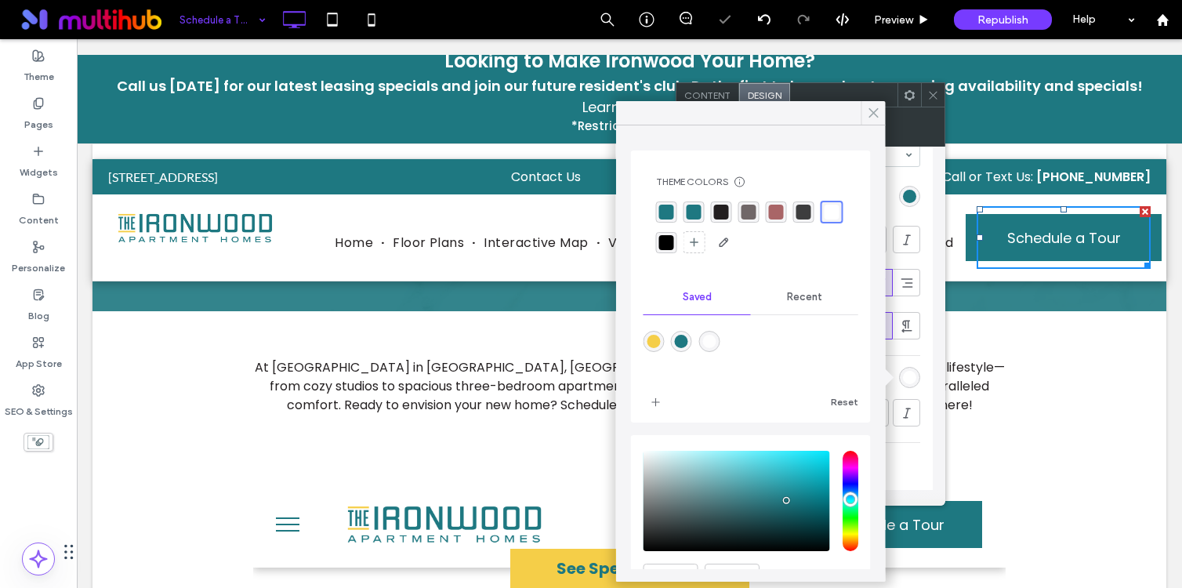
click at [880, 114] on icon at bounding box center [874, 113] width 14 height 14
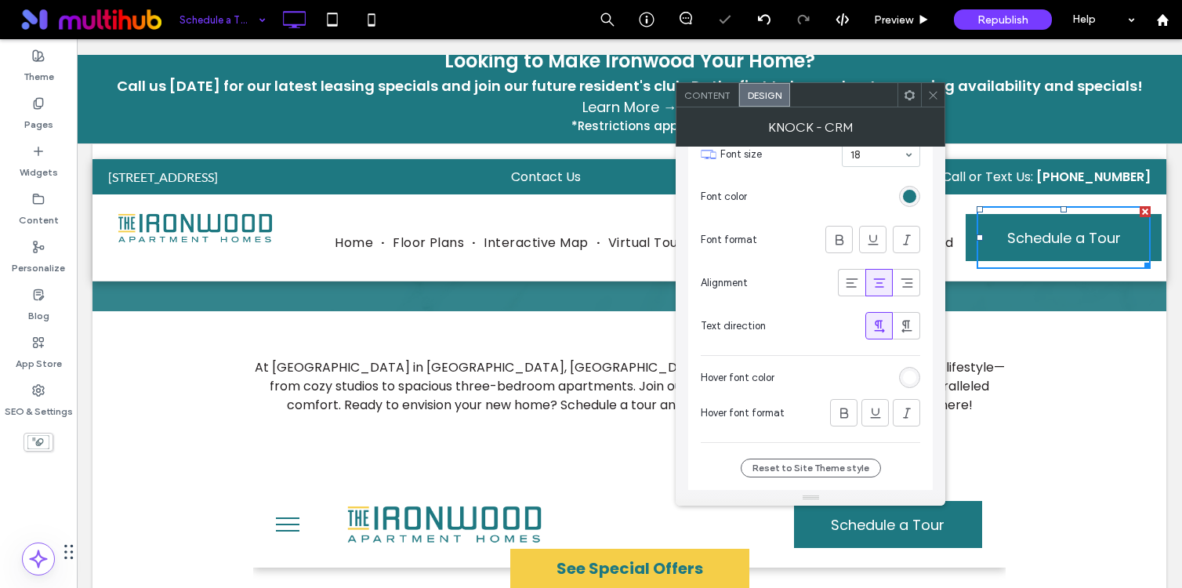
click at [924, 94] on div at bounding box center [933, 95] width 24 height 24
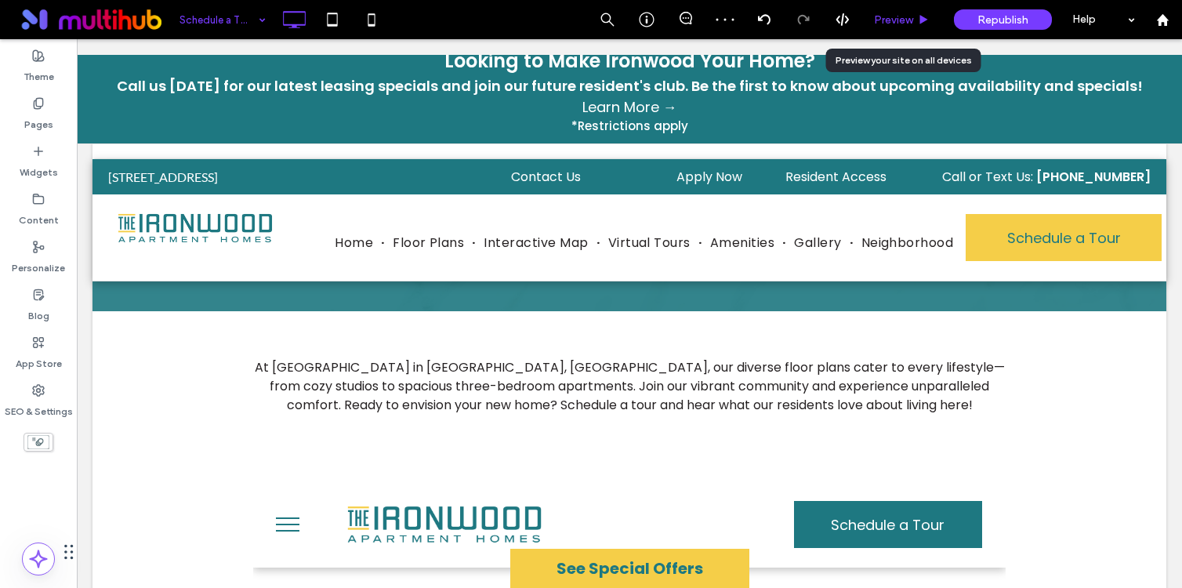
click at [889, 15] on span "Preview" at bounding box center [893, 19] width 39 height 13
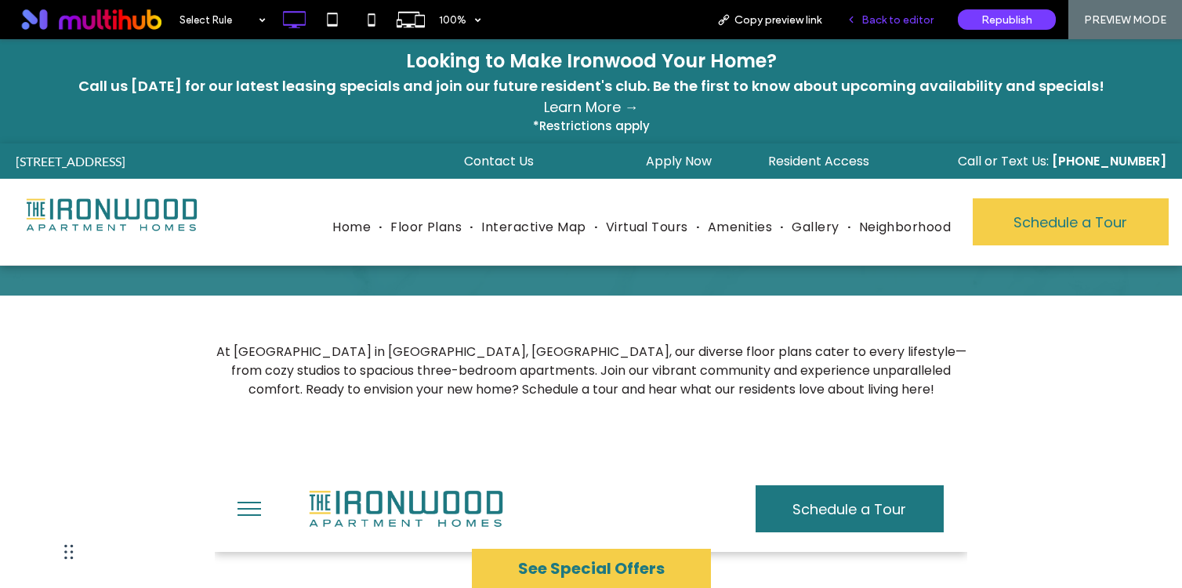
click at [909, 11] on div "Back to editor" at bounding box center [890, 19] width 112 height 39
click at [898, 16] on span "Back to editor" at bounding box center [897, 19] width 72 height 13
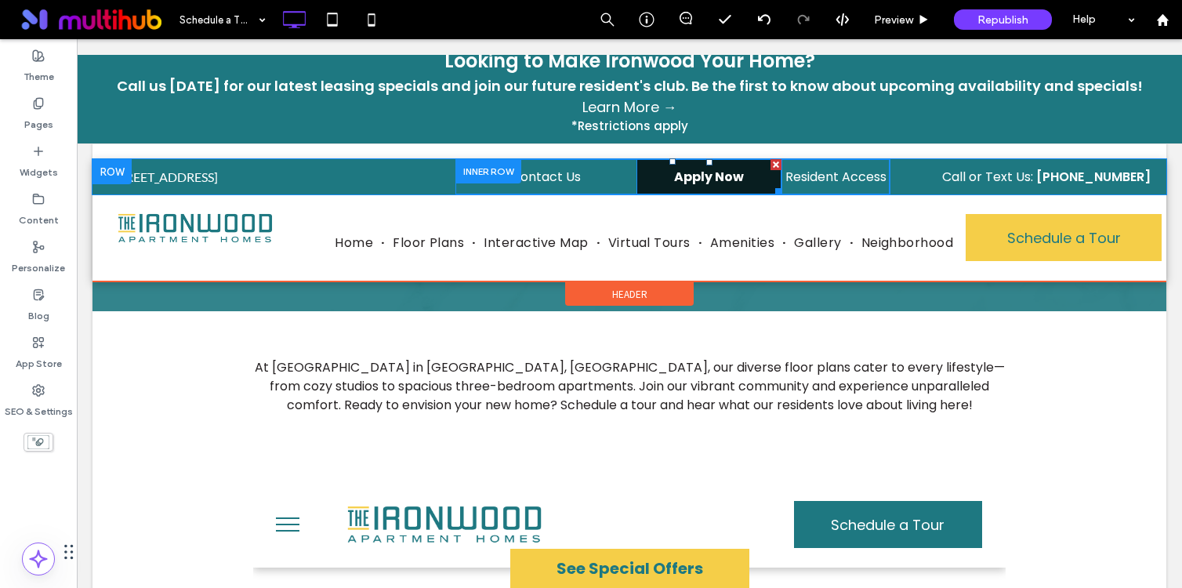
click at [729, 177] on span "Apply Now" at bounding box center [709, 177] width 70 height 20
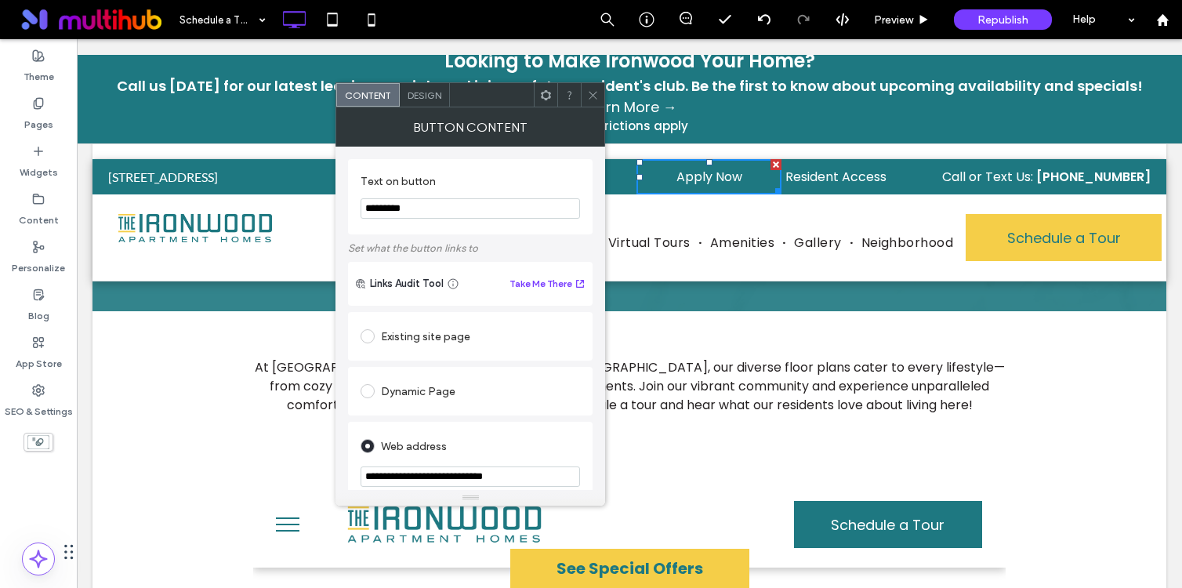
click at [592, 86] on span at bounding box center [593, 95] width 12 height 24
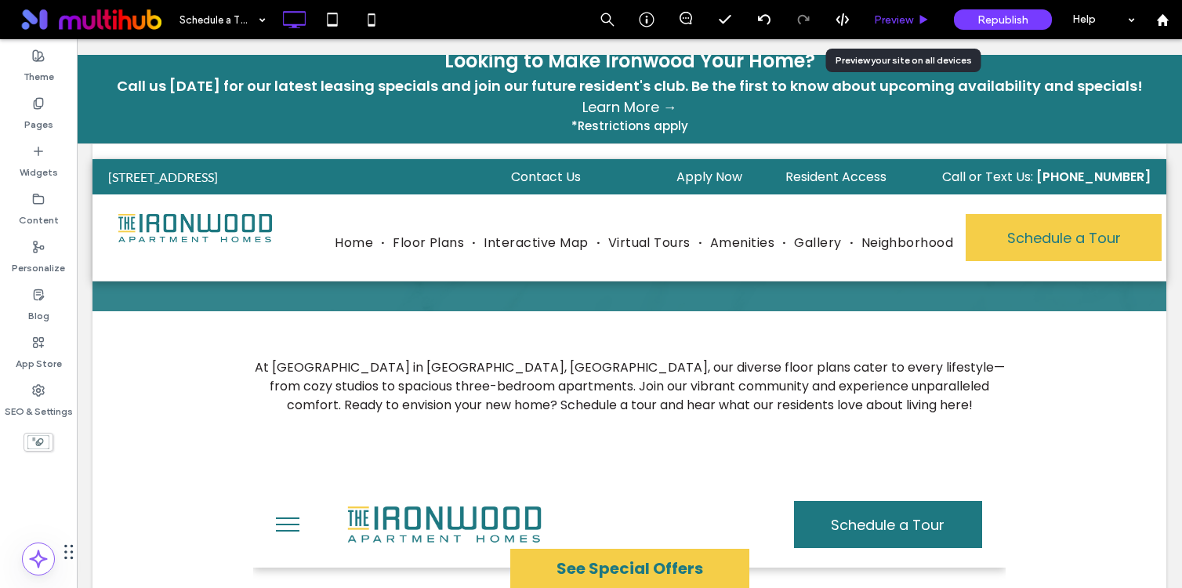
click at [900, 27] on div "Preview" at bounding box center [902, 19] width 80 height 39
click at [879, 20] on span "Preview" at bounding box center [893, 19] width 39 height 13
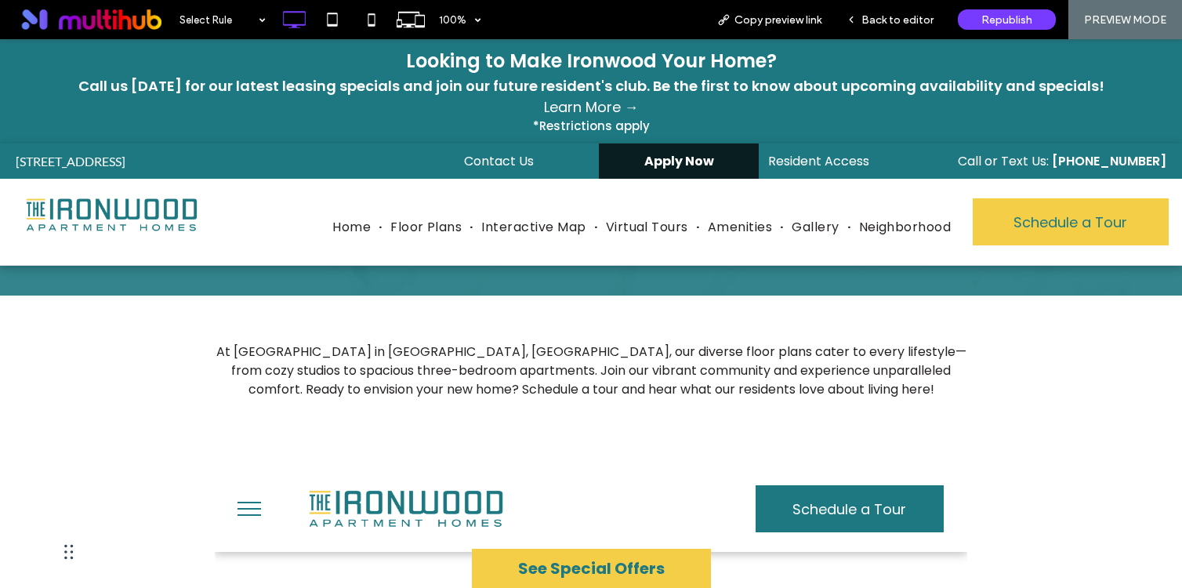
click at [669, 154] on span "Apply Now" at bounding box center [679, 161] width 70 height 20
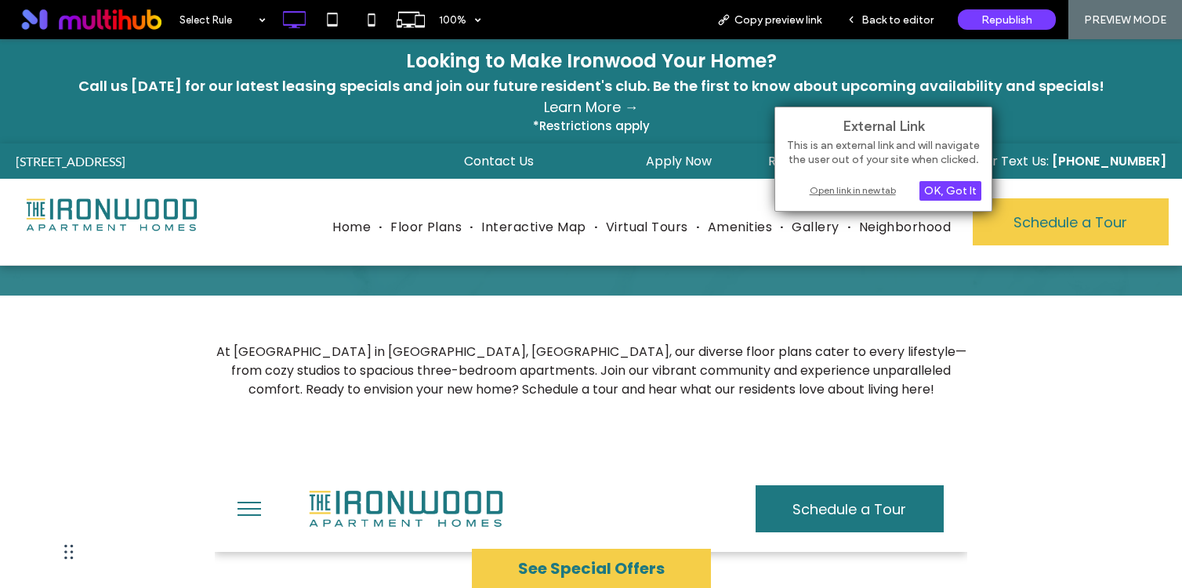
click at [842, 187] on div "Open link in new tab" at bounding box center [883, 190] width 196 height 16
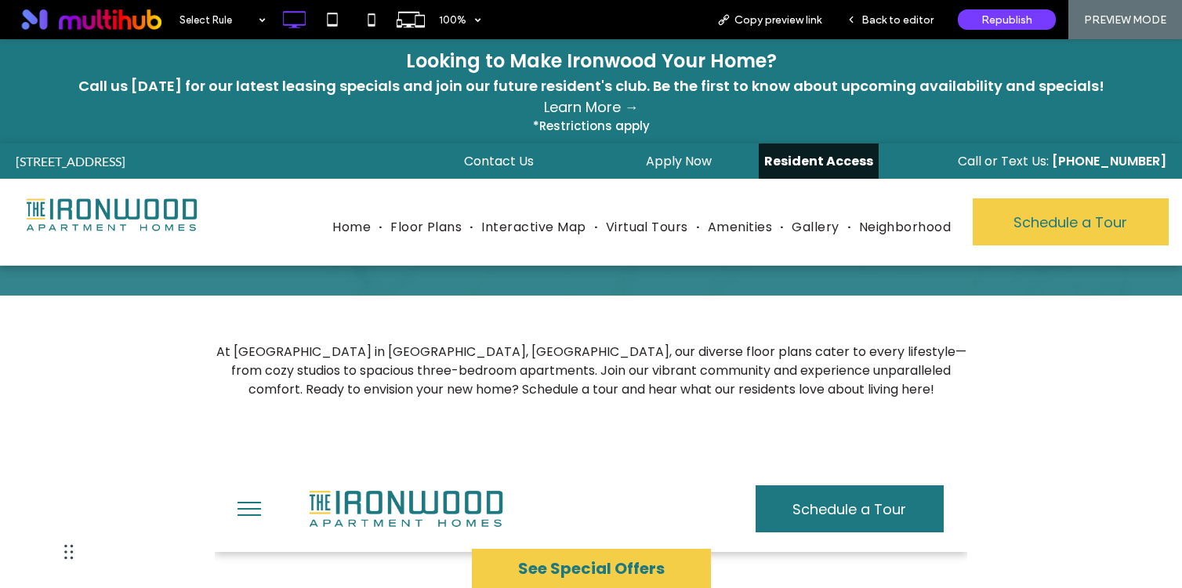
click at [850, 161] on span "Resident Access" at bounding box center [818, 161] width 109 height 20
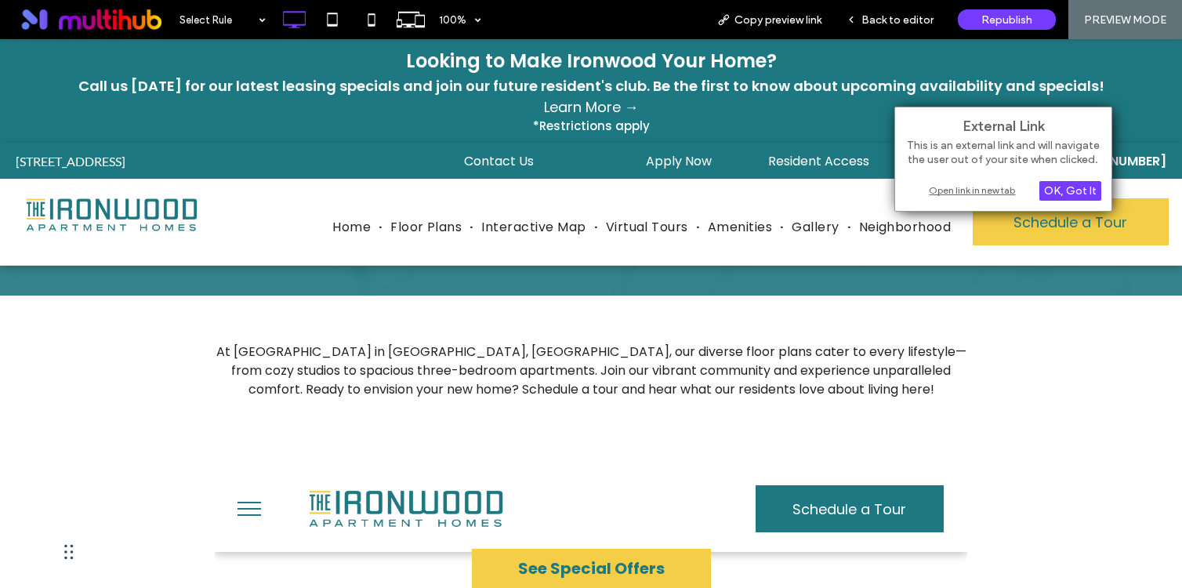
click at [941, 182] on div "Open link in new tab" at bounding box center [1003, 190] width 196 height 16
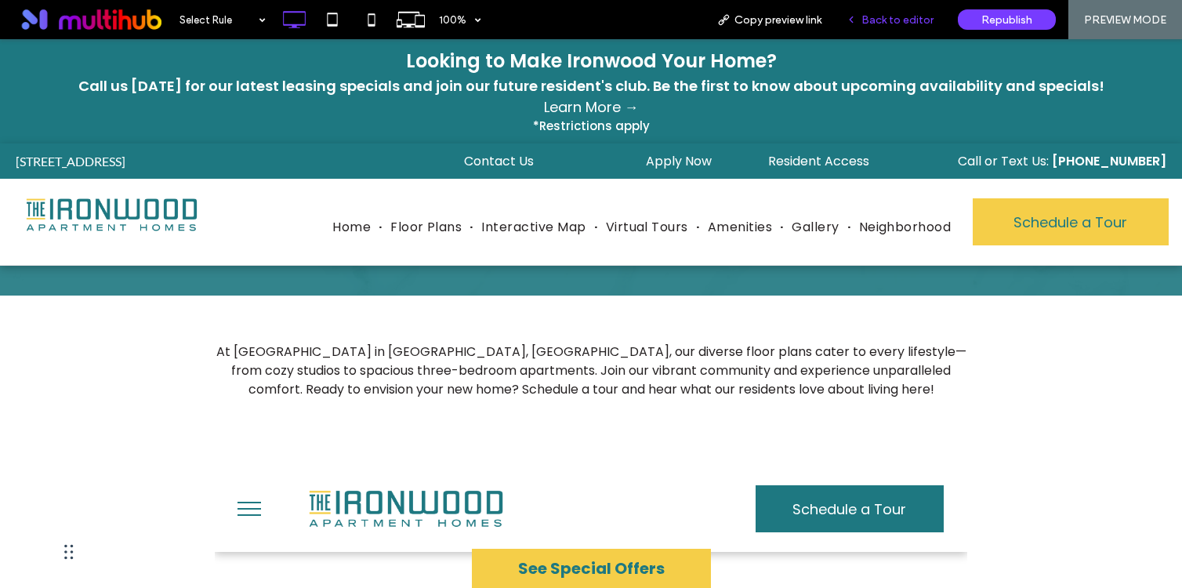
click at [898, 8] on div "Back to editor" at bounding box center [890, 19] width 112 height 39
click at [891, 15] on span "Back to editor" at bounding box center [897, 19] width 72 height 13
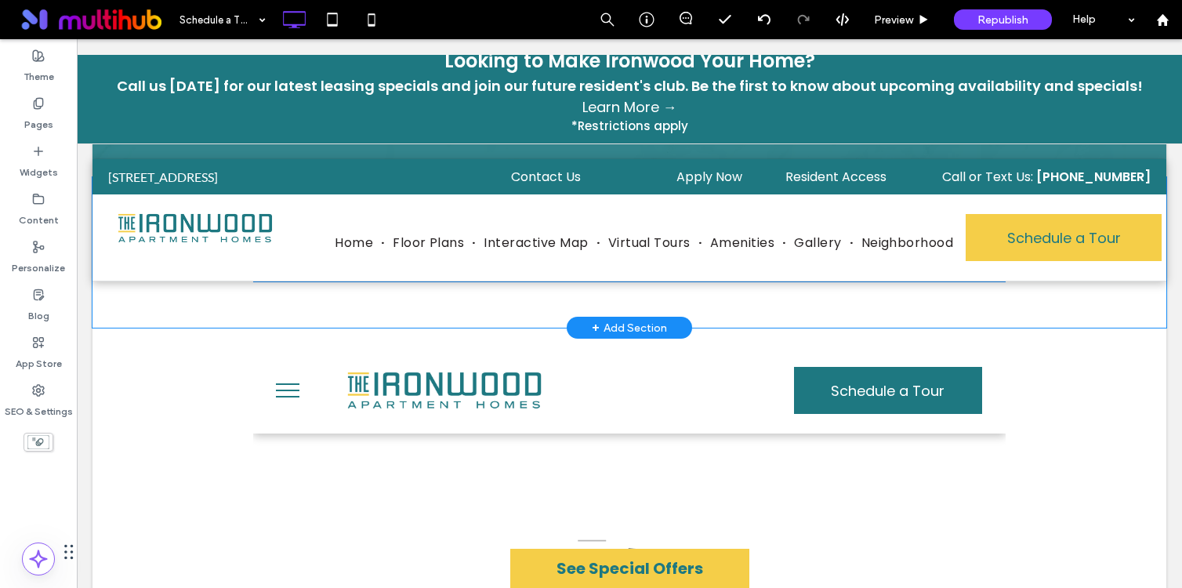
scroll to position [136, 0]
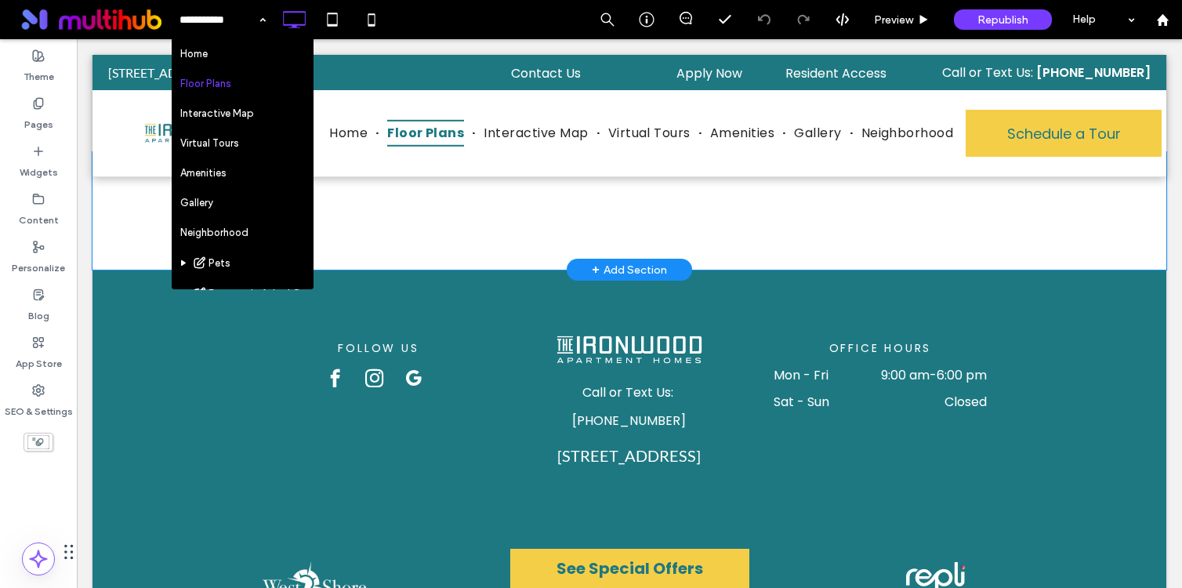
scroll to position [374, 0]
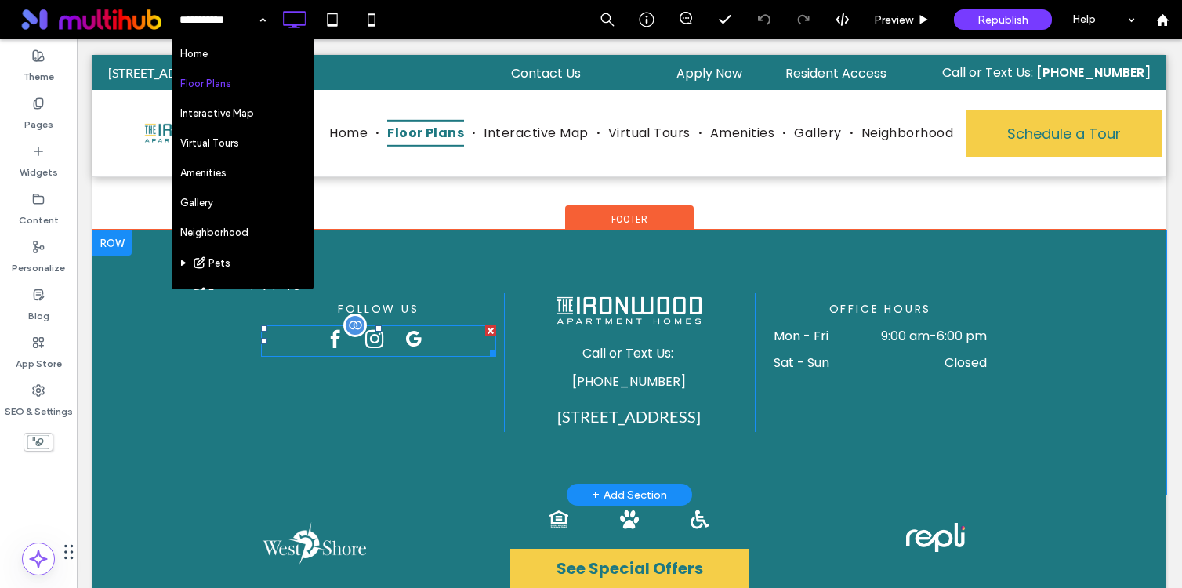
click at [450, 332] on div at bounding box center [378, 340] width 235 height 31
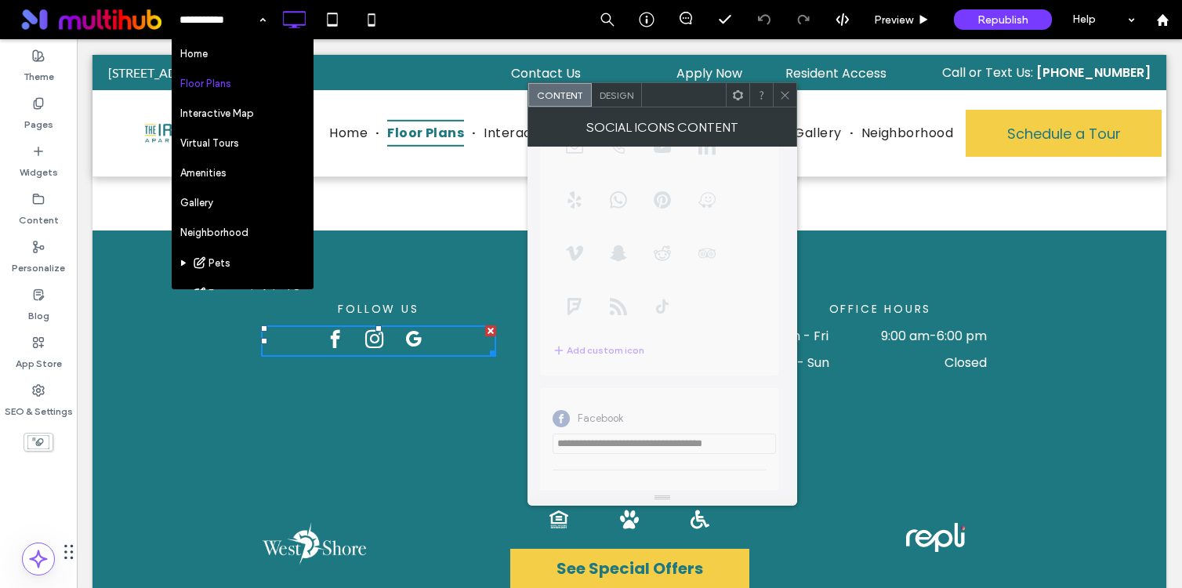
scroll to position [356, 0]
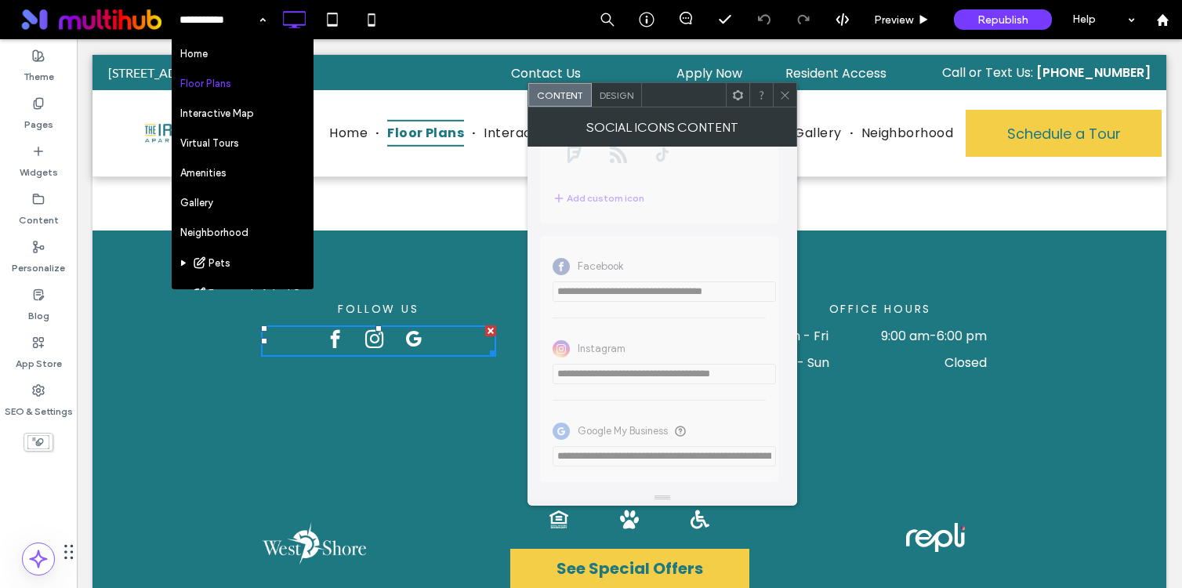
click at [780, 87] on span at bounding box center [785, 95] width 12 height 24
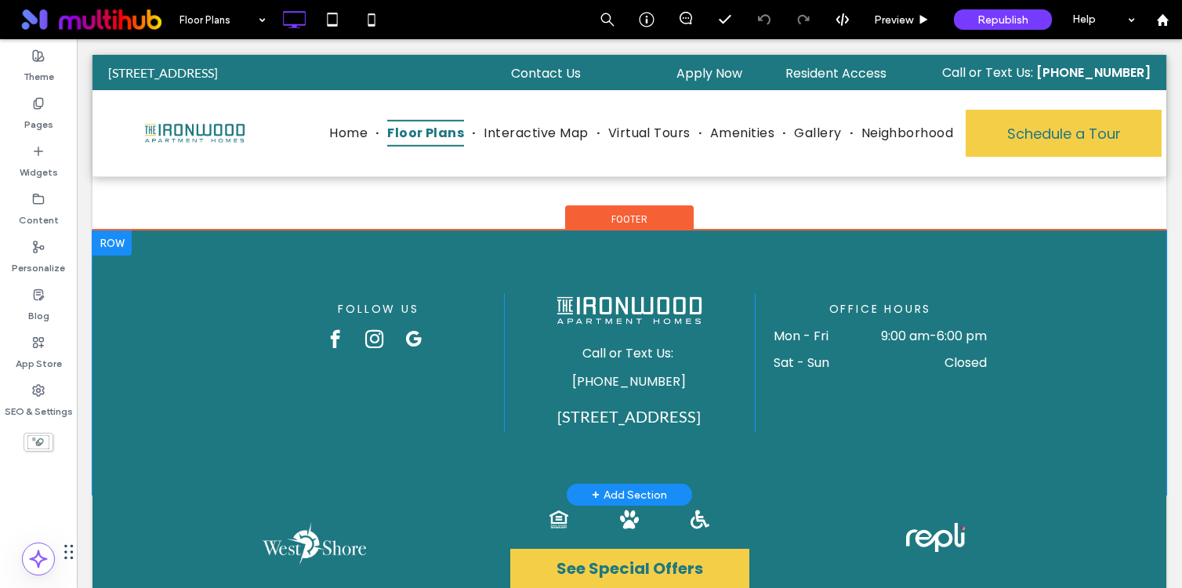
scroll to position [0, 0]
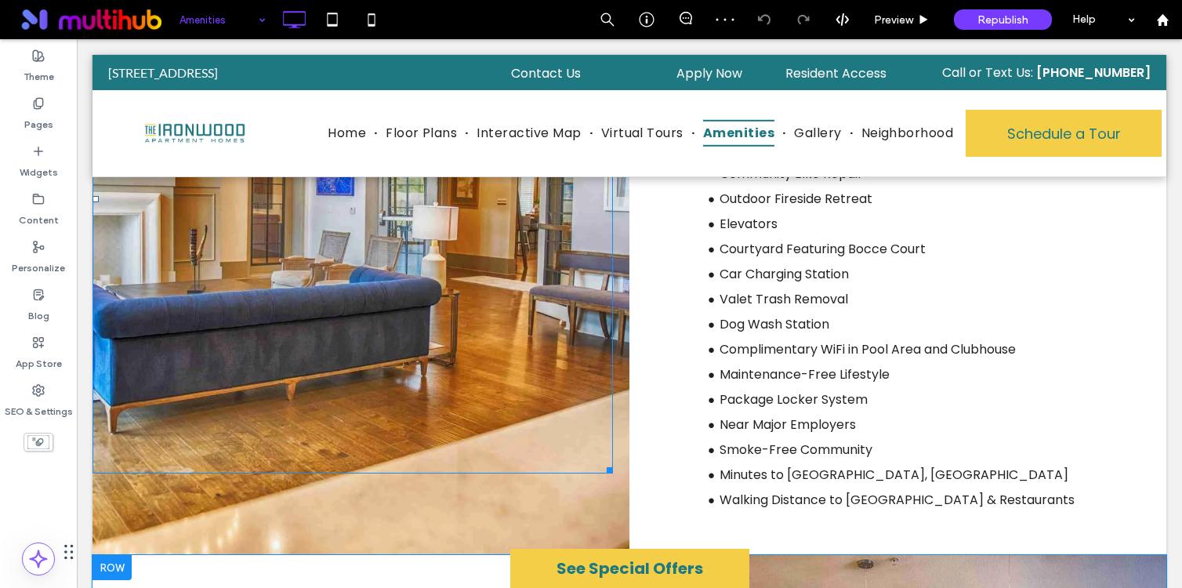
scroll to position [532, 0]
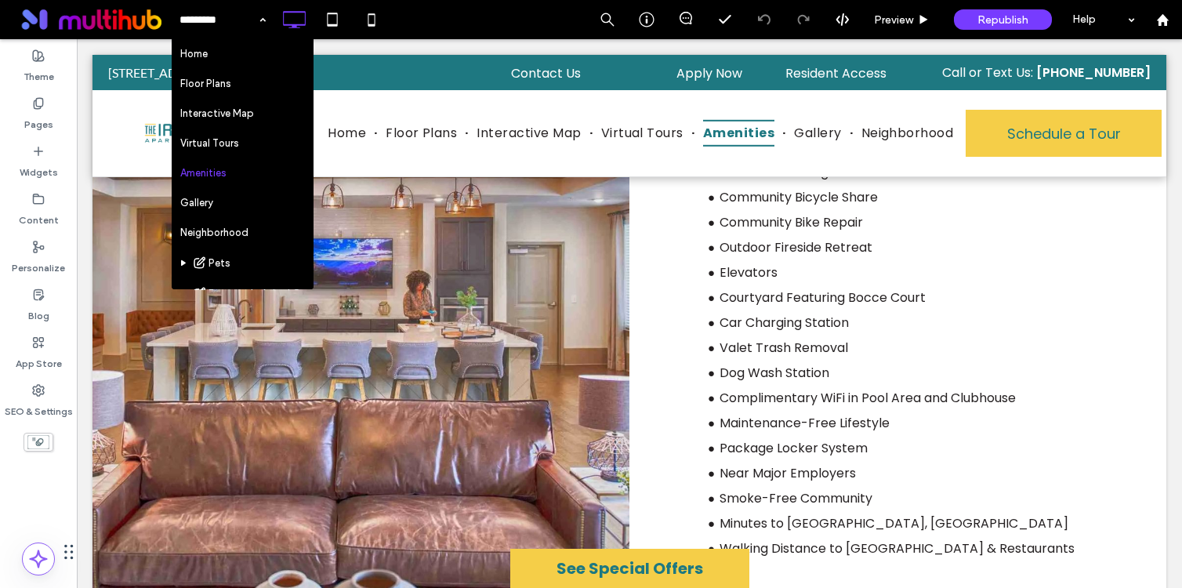
click at [503, 9] on div "Home Floor Plans Interactive Map Virtual Tours Amenities Gallery Neighborhood P…" at bounding box center [676, 19] width 1011 height 39
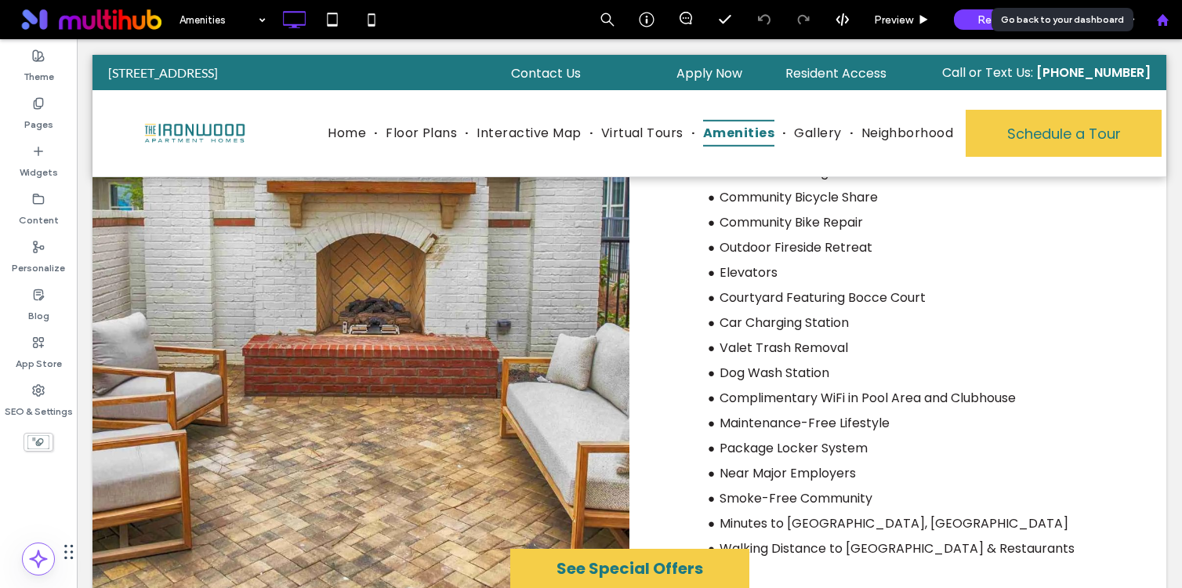
click at [1159, 23] on use at bounding box center [1162, 19] width 12 height 12
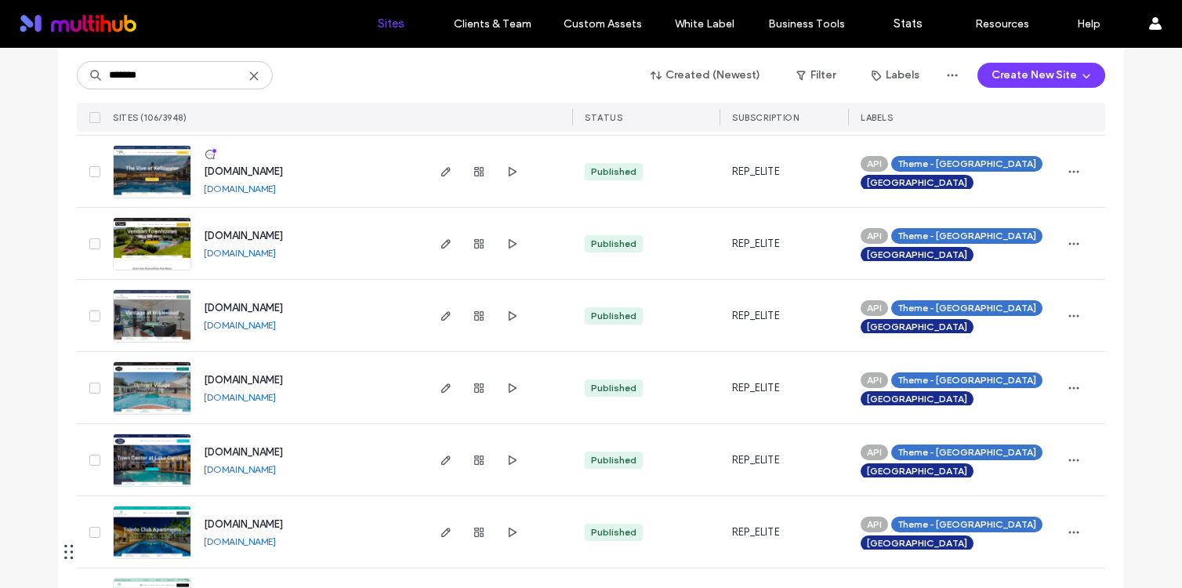
scroll to position [2342, 0]
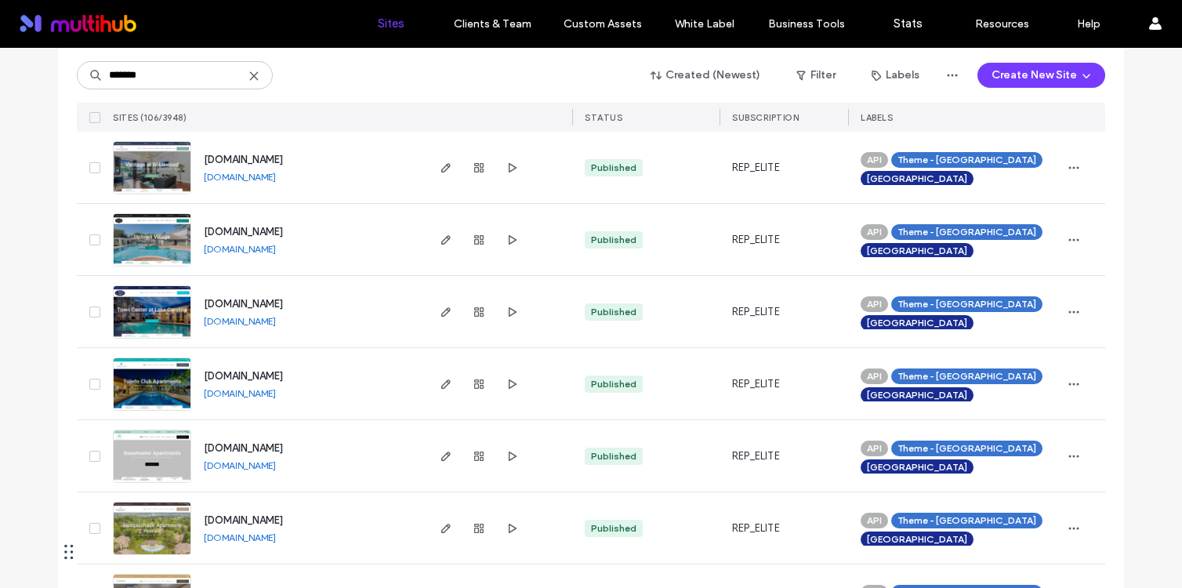
type input "*******"
click at [283, 299] on span "[DOMAIN_NAME]" at bounding box center [243, 304] width 79 height 12
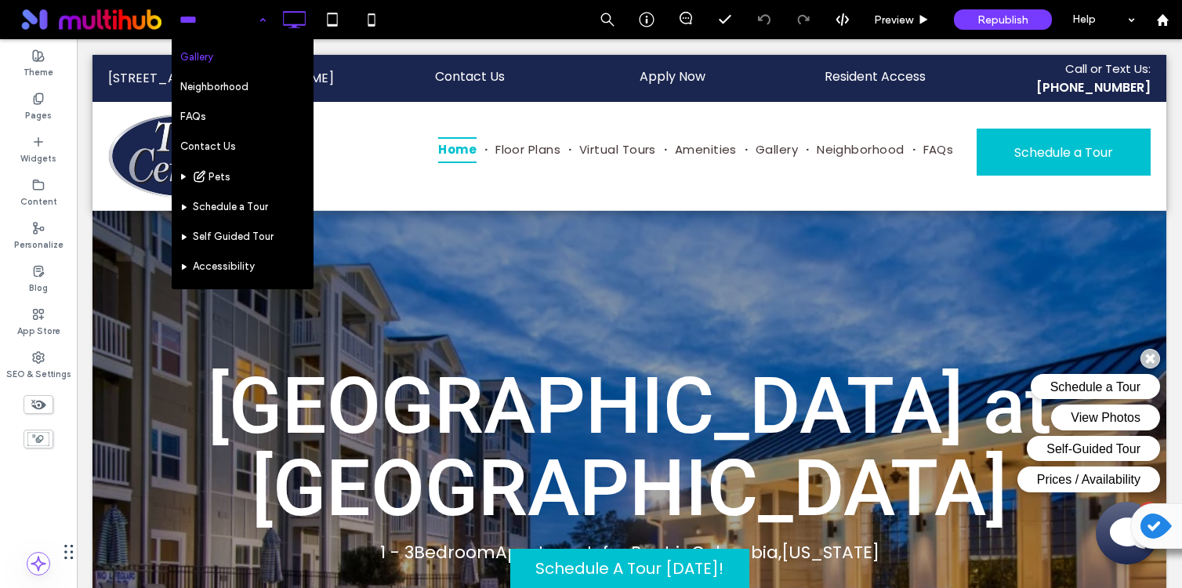
scroll to position [129, 0]
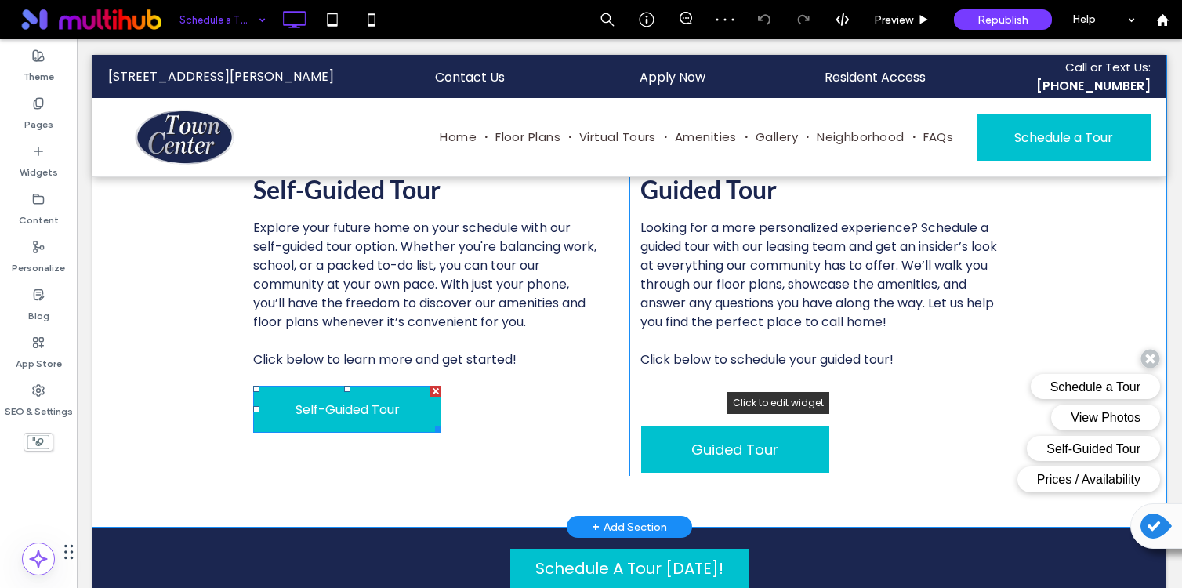
click at [339, 419] on span "Self-Guided Tour" at bounding box center [348, 409] width 104 height 45
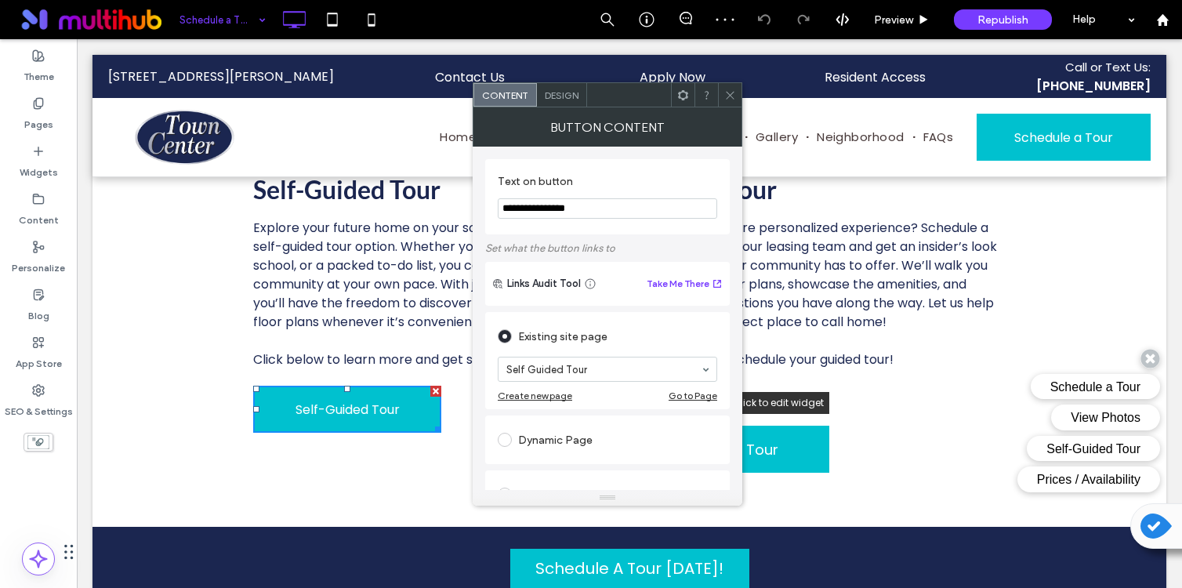
click at [728, 94] on icon at bounding box center [730, 95] width 12 height 12
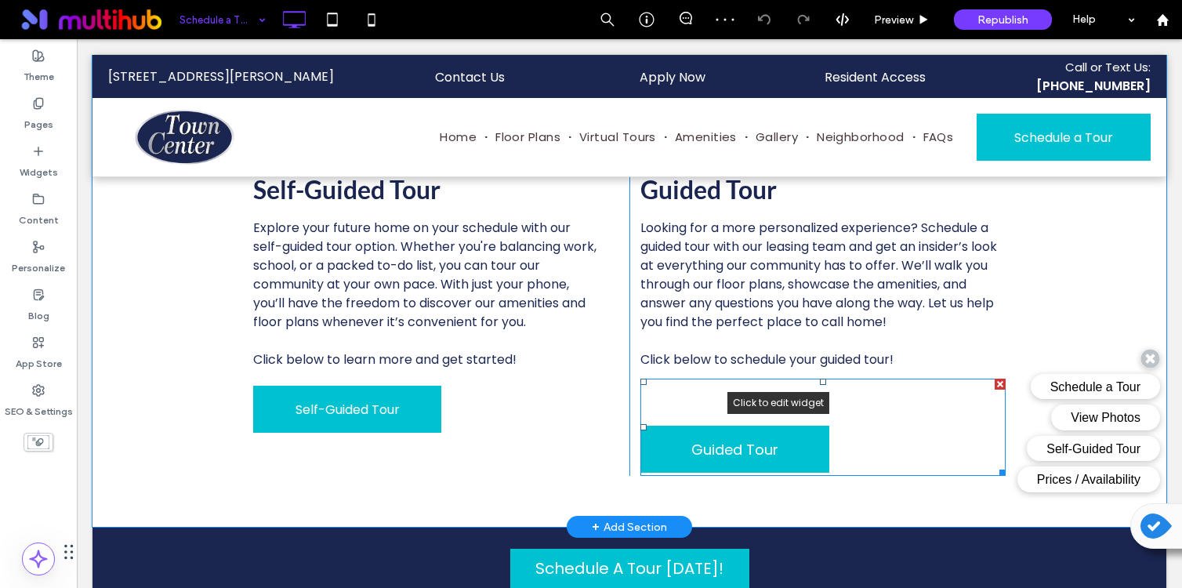
click at [760, 453] on span at bounding box center [822, 427] width 365 height 97
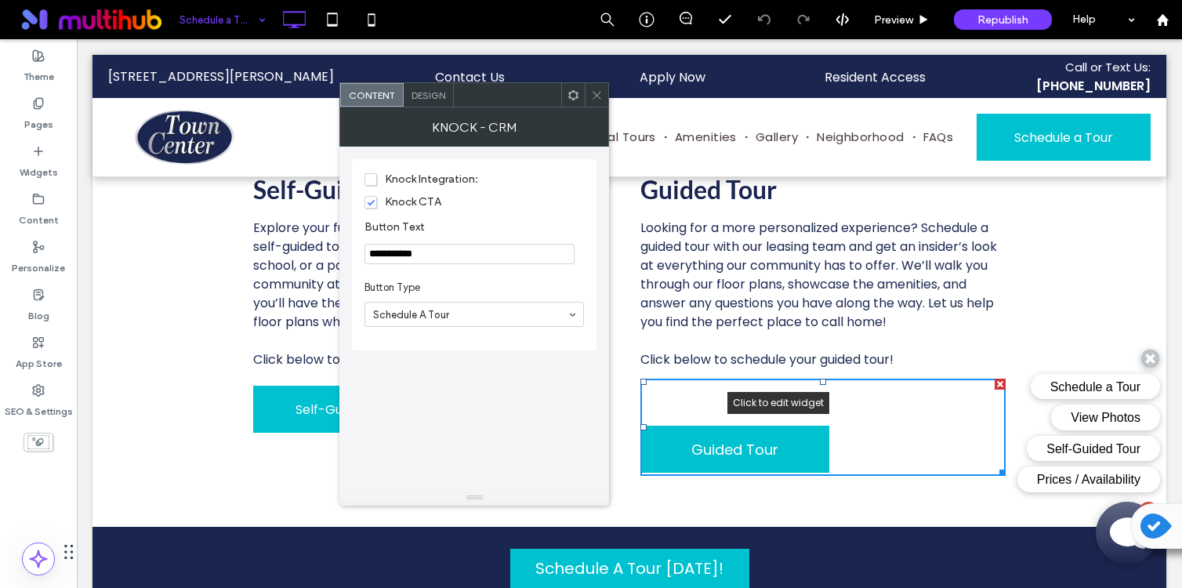
click at [598, 98] on icon at bounding box center [597, 95] width 12 height 12
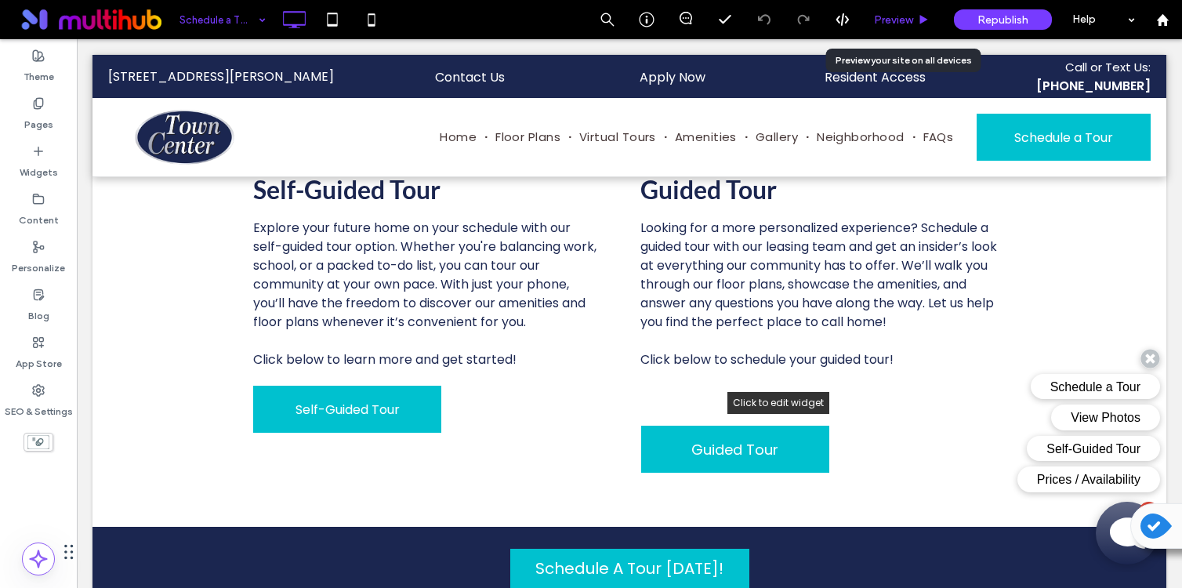
click at [892, 16] on span "Preview" at bounding box center [893, 19] width 39 height 13
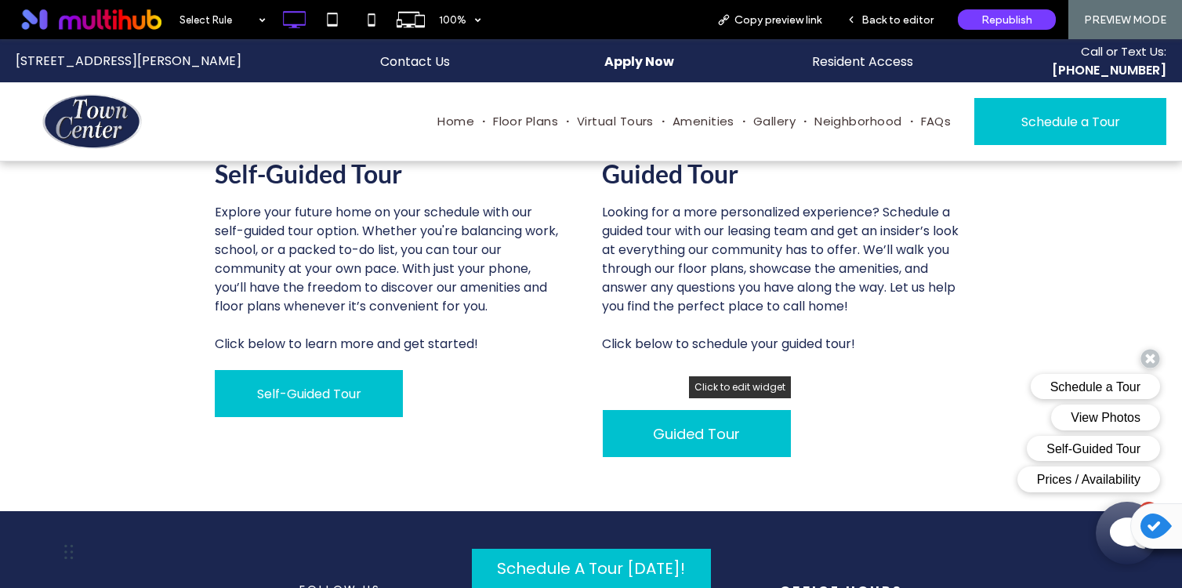
click at [634, 70] on link "Apply Now" at bounding box center [638, 60] width 223 height 43
click at [877, 20] on span "Back to editor" at bounding box center [897, 19] width 72 height 13
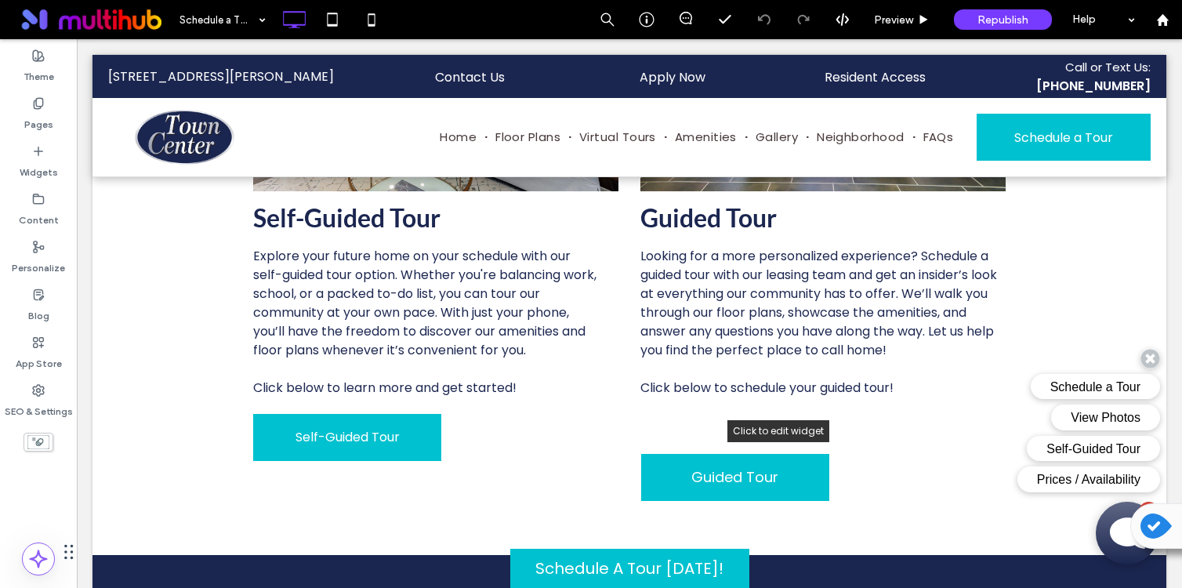
scroll to position [585, 0]
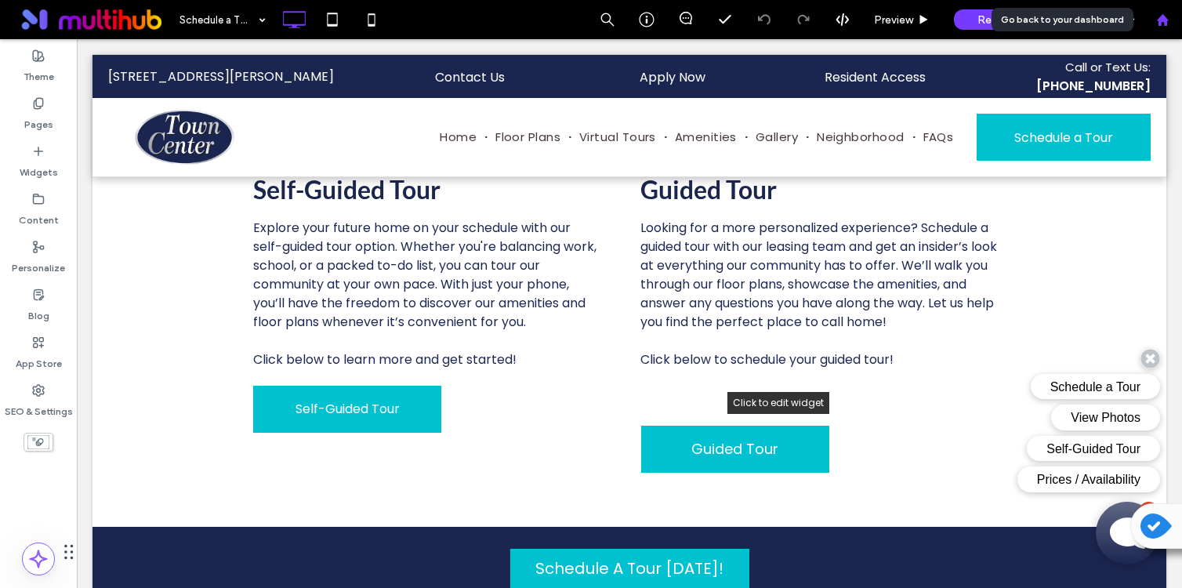
click at [1159, 15] on icon at bounding box center [1162, 19] width 13 height 13
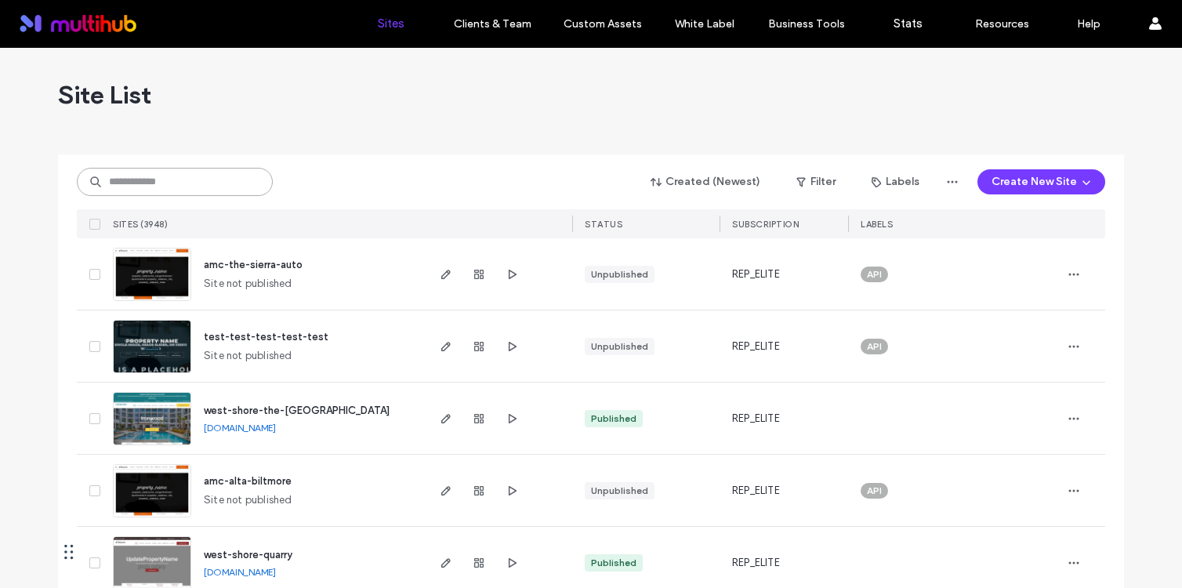
click at [212, 187] on input at bounding box center [175, 182] width 196 height 28
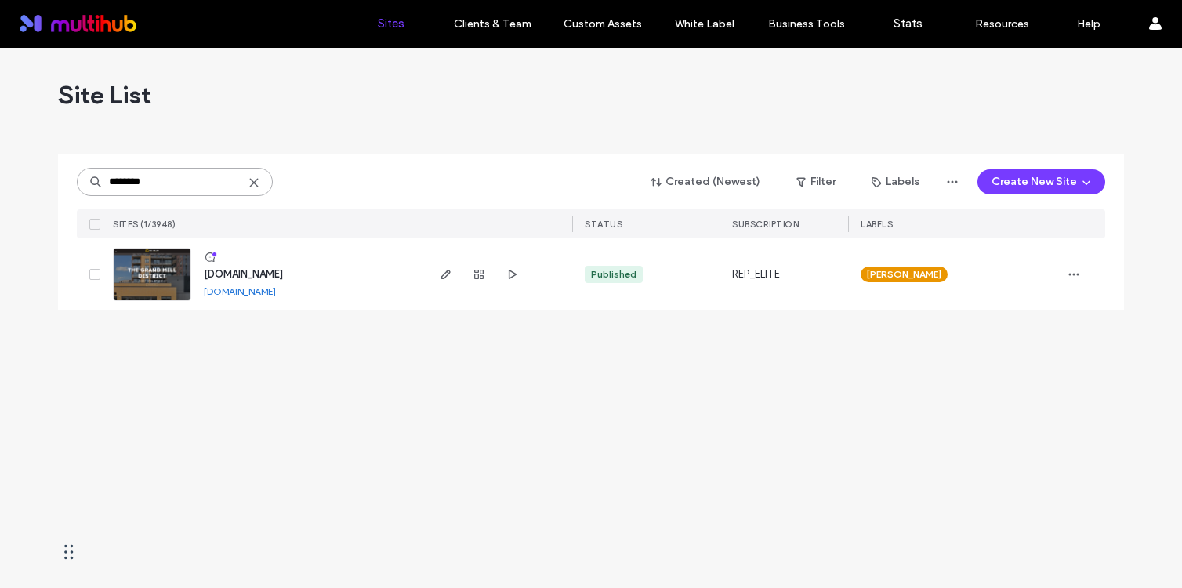
type input "********"
click at [283, 271] on span "www.grandmilldistrictapartments.com" at bounding box center [243, 274] width 79 height 12
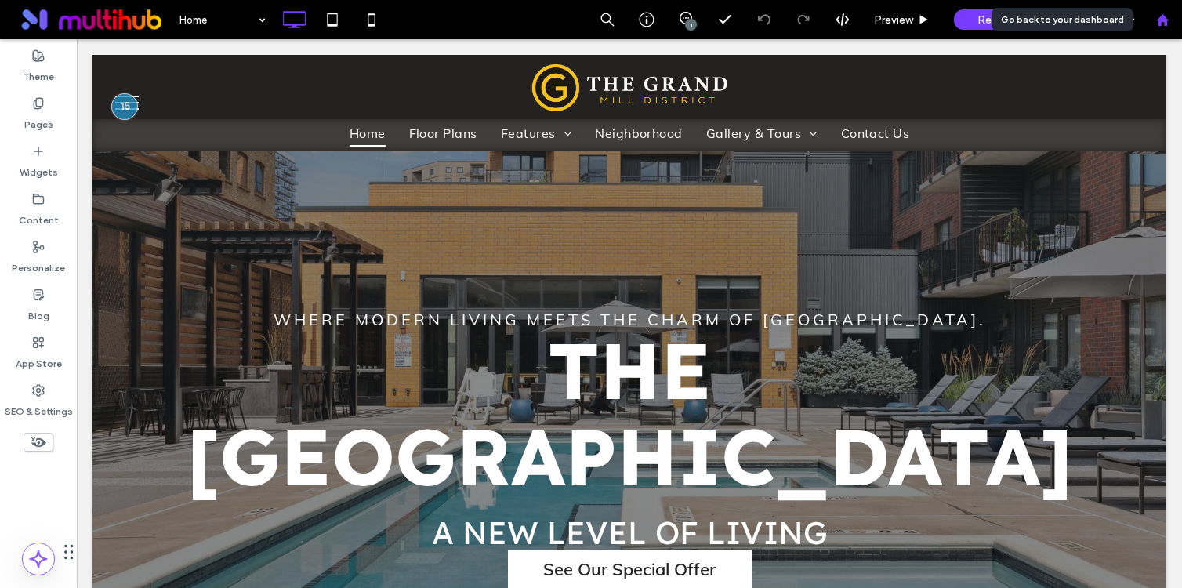
click at [1159, 25] on use at bounding box center [1162, 19] width 12 height 12
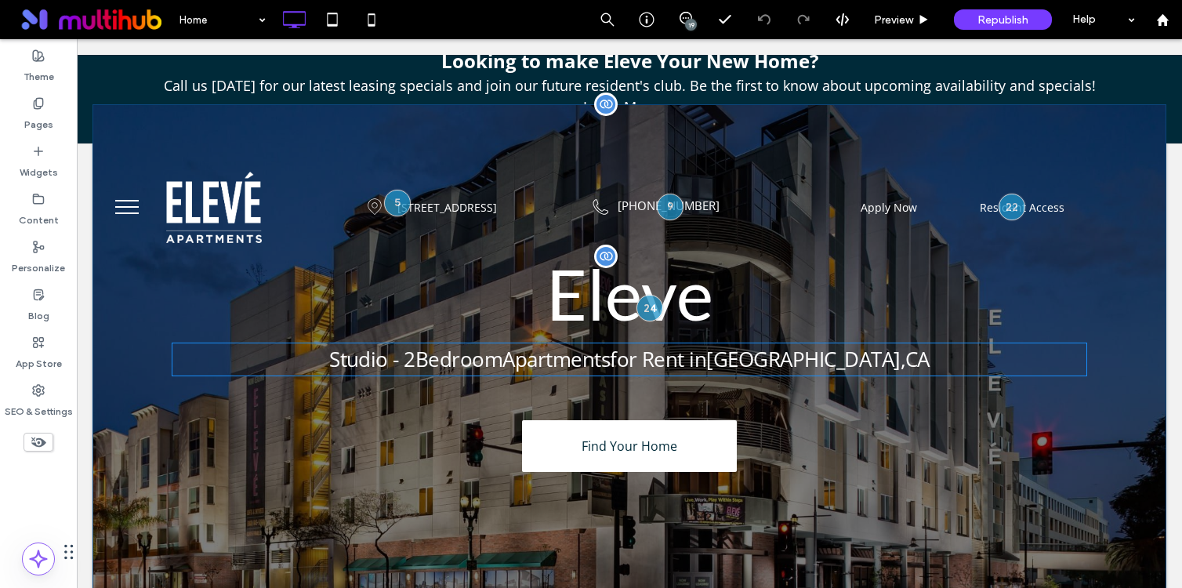
scroll to position [56, 0]
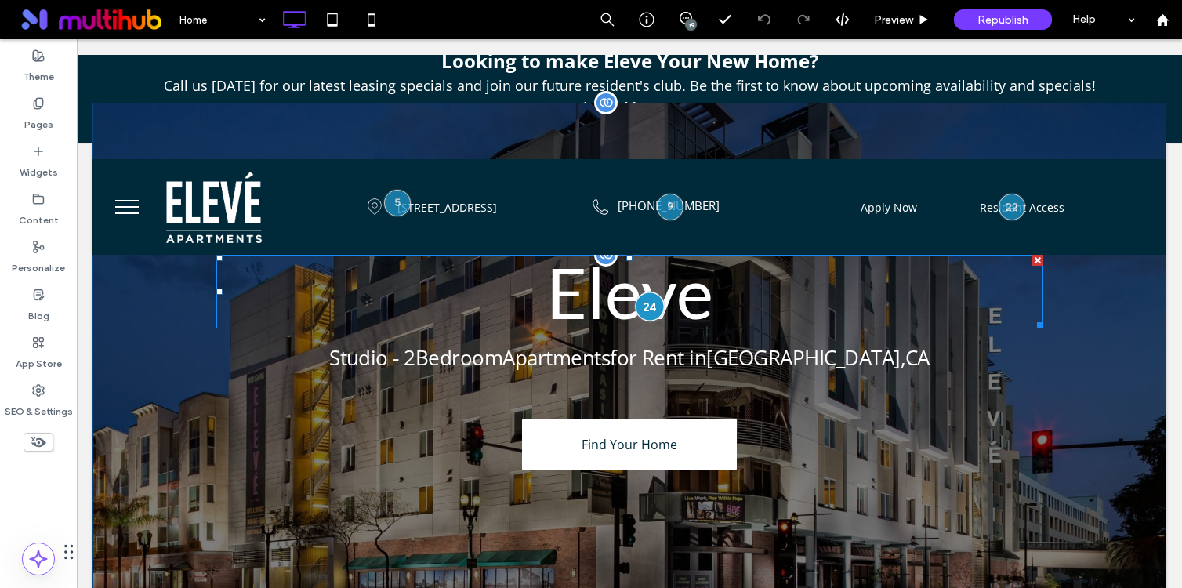
click at [651, 306] on div at bounding box center [650, 306] width 29 height 29
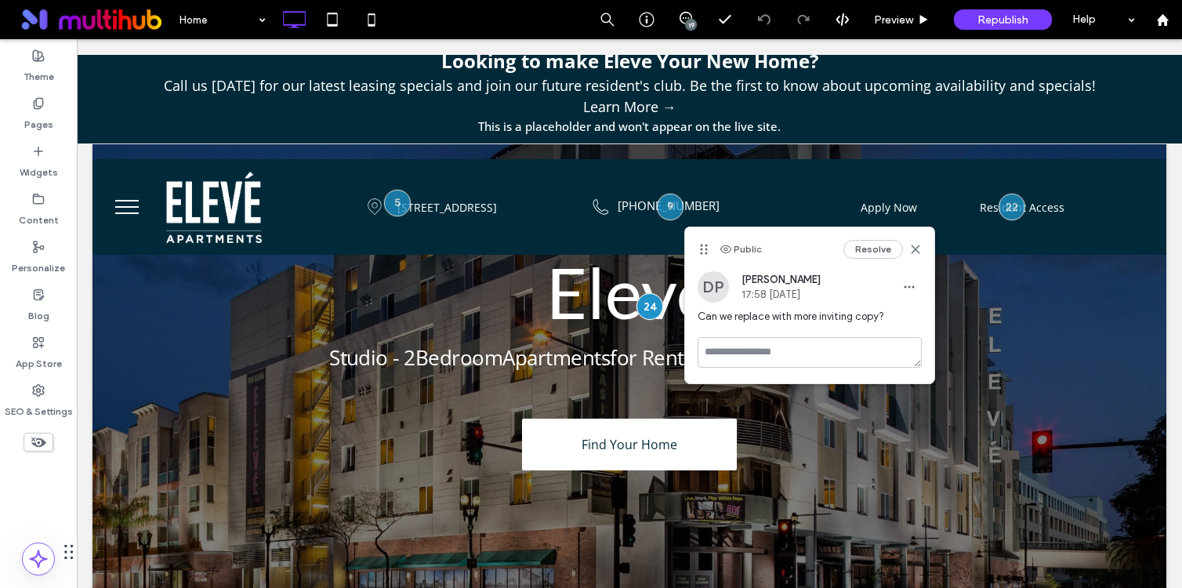
click at [432, 20] on div "Home 19 Preview Republish Help" at bounding box center [676, 19] width 1011 height 39
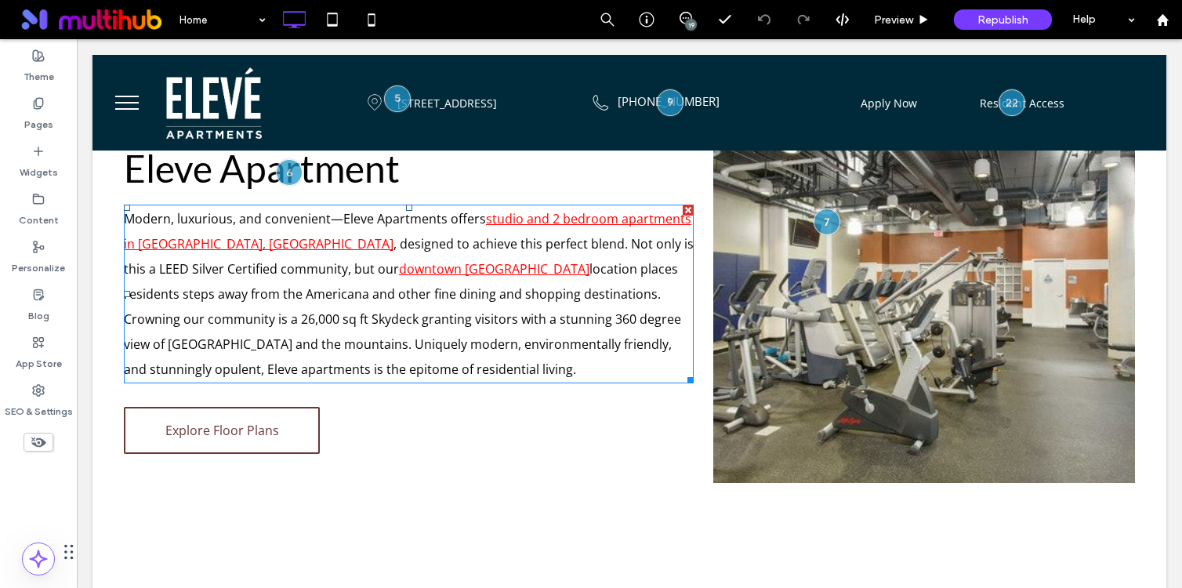
scroll to position [769, 0]
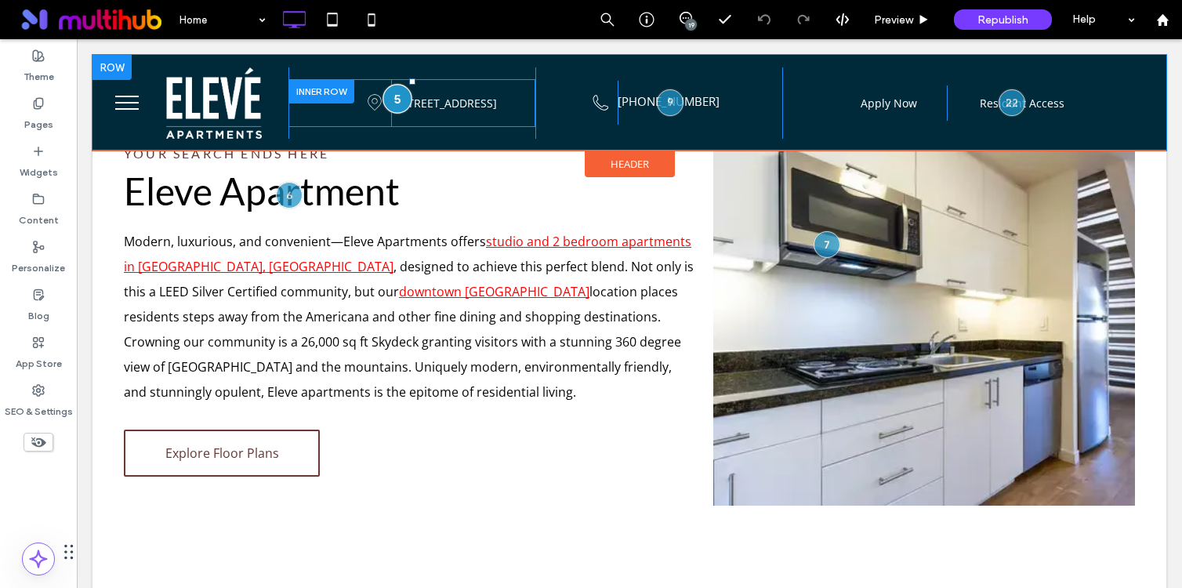
click at [394, 101] on div at bounding box center [397, 98] width 29 height 29
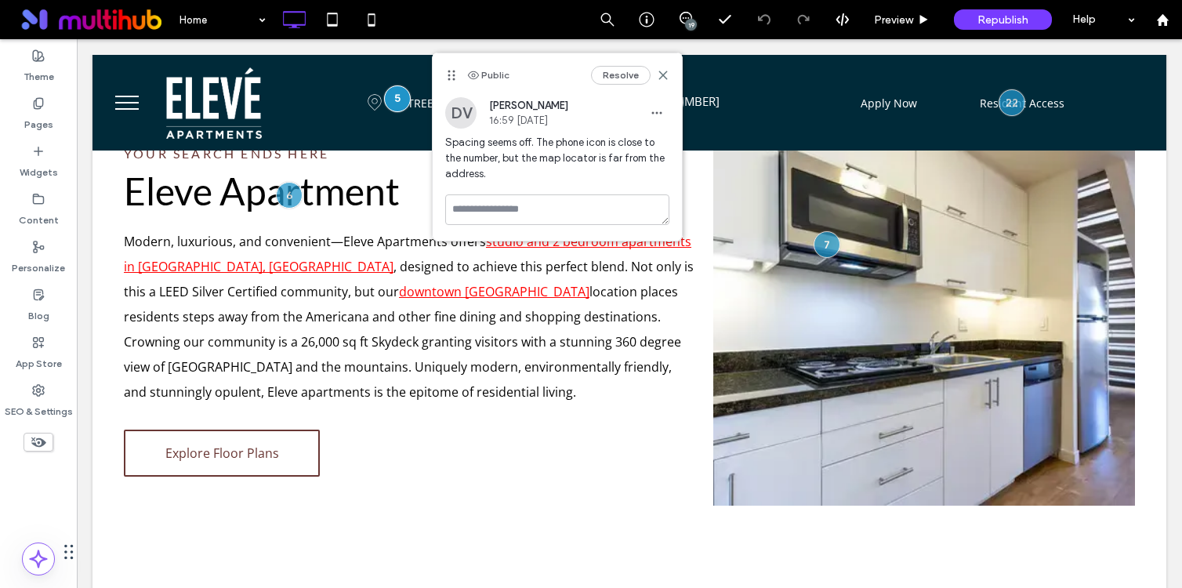
click at [521, 22] on div "Home 19 Preview Republish Help" at bounding box center [676, 19] width 1011 height 39
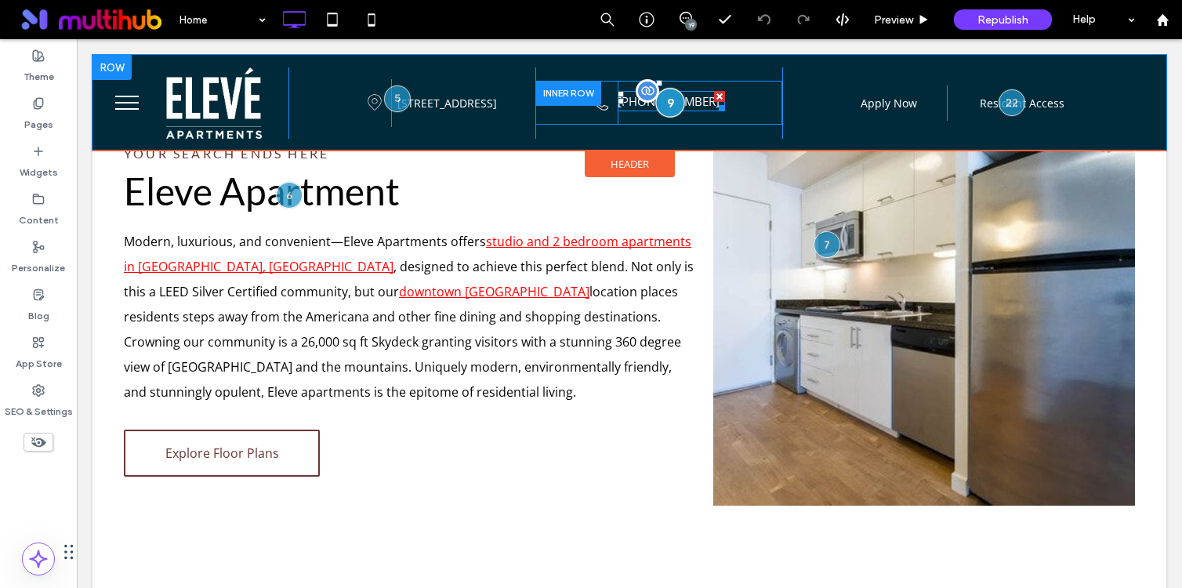
click at [673, 100] on div at bounding box center [669, 102] width 29 height 29
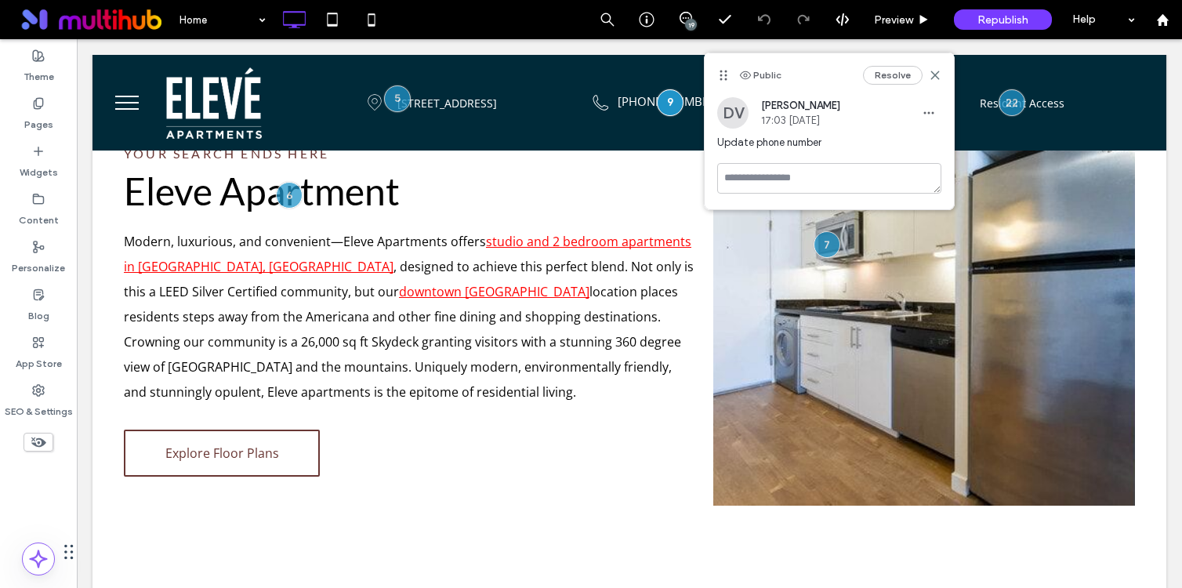
click at [549, 20] on div "Home 19 Preview Republish Help" at bounding box center [676, 19] width 1011 height 39
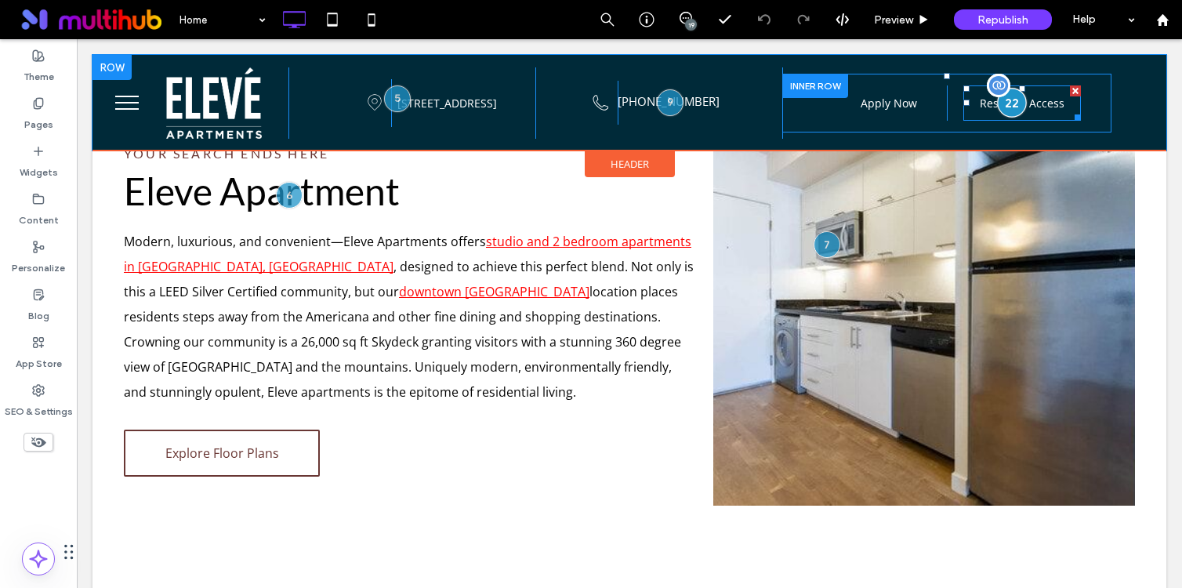
click at [1013, 98] on div at bounding box center [1011, 102] width 29 height 29
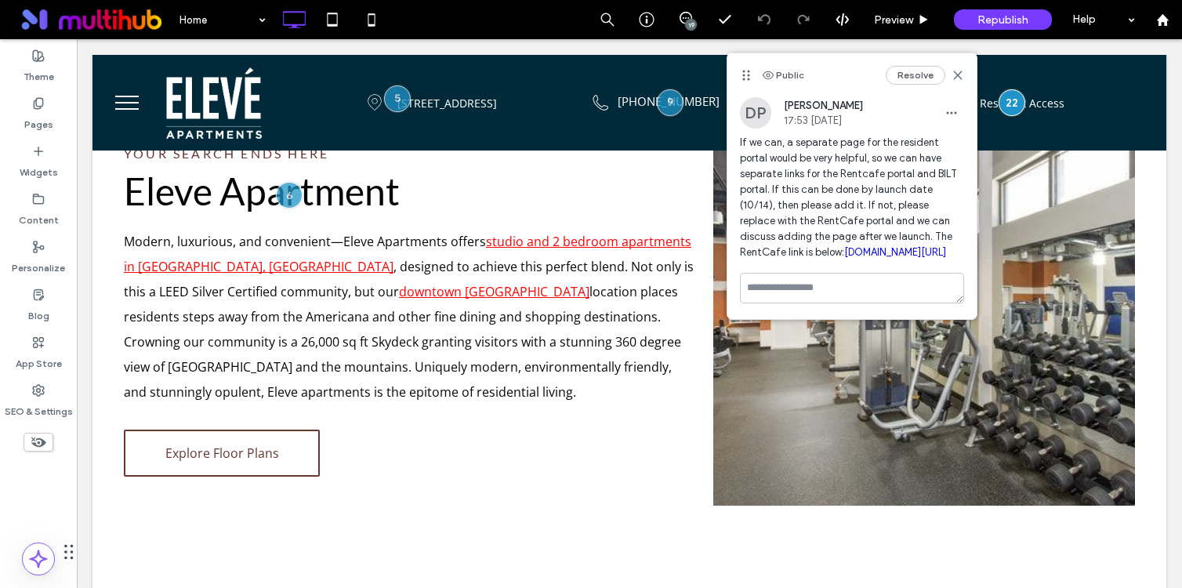
click at [520, 11] on div "Home 19 Preview Republish Help" at bounding box center [676, 19] width 1011 height 39
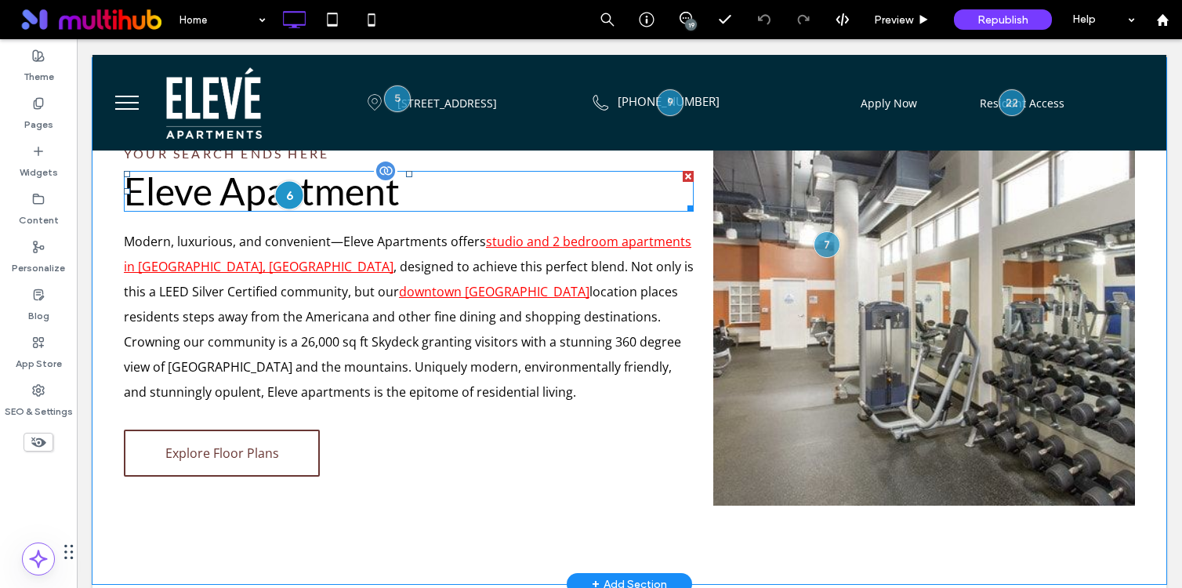
click at [291, 195] on div at bounding box center [288, 194] width 29 height 29
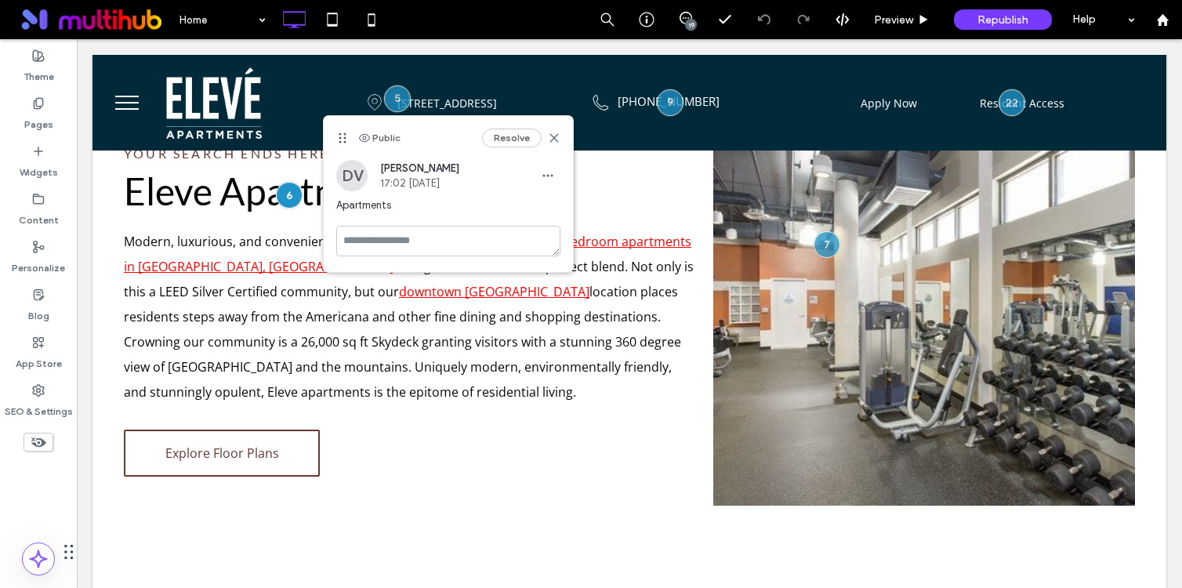
click at [488, 25] on div "Home 19 Preview Republish Help" at bounding box center [676, 19] width 1011 height 39
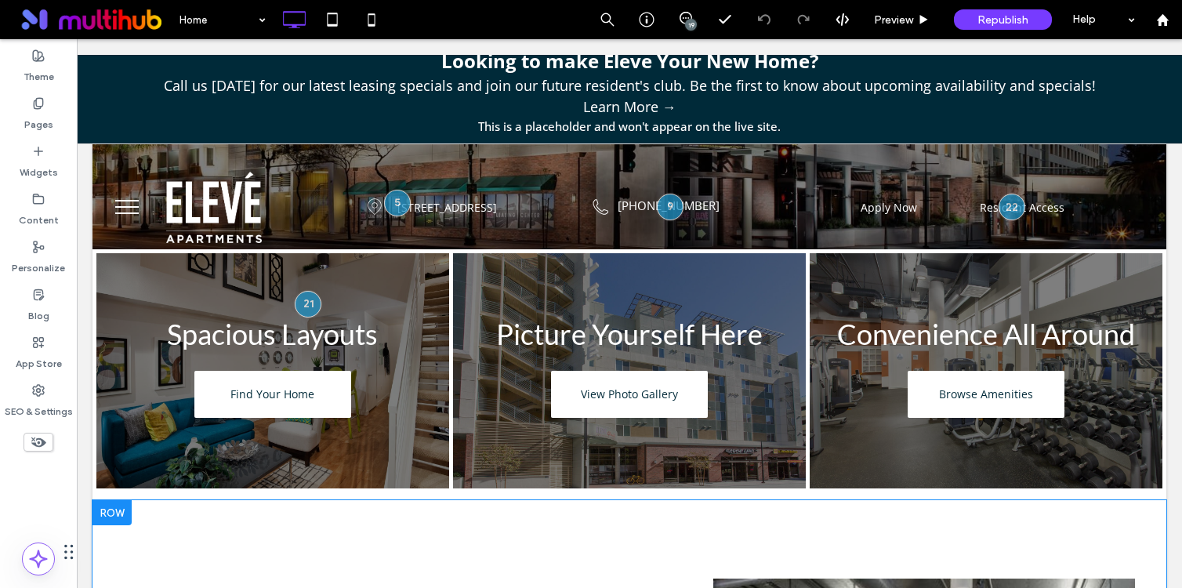
scroll to position [0, 0]
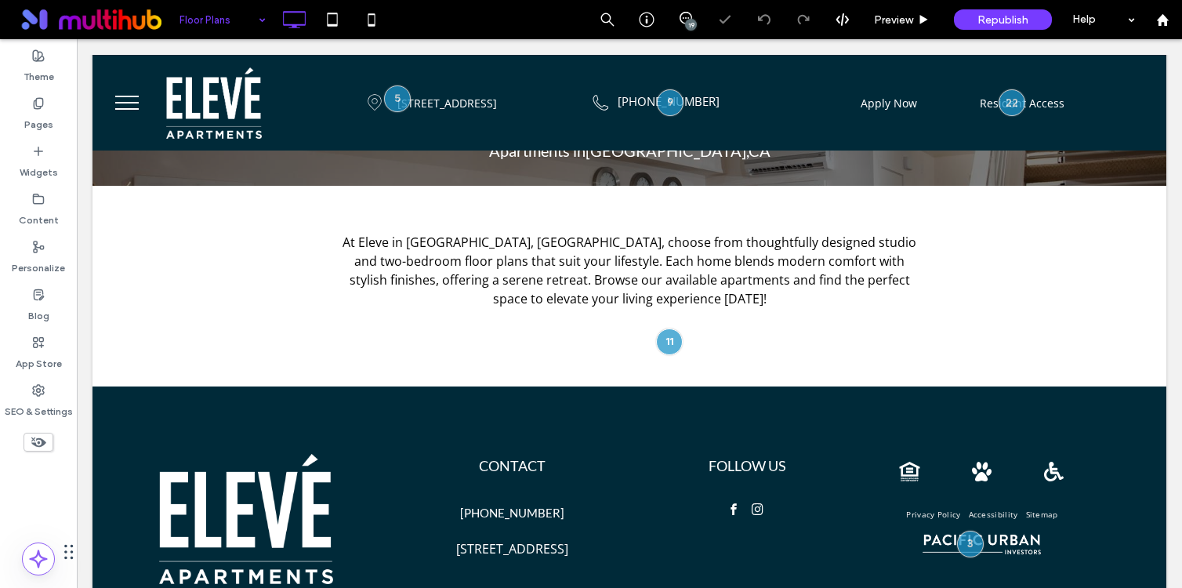
scroll to position [263, 0]
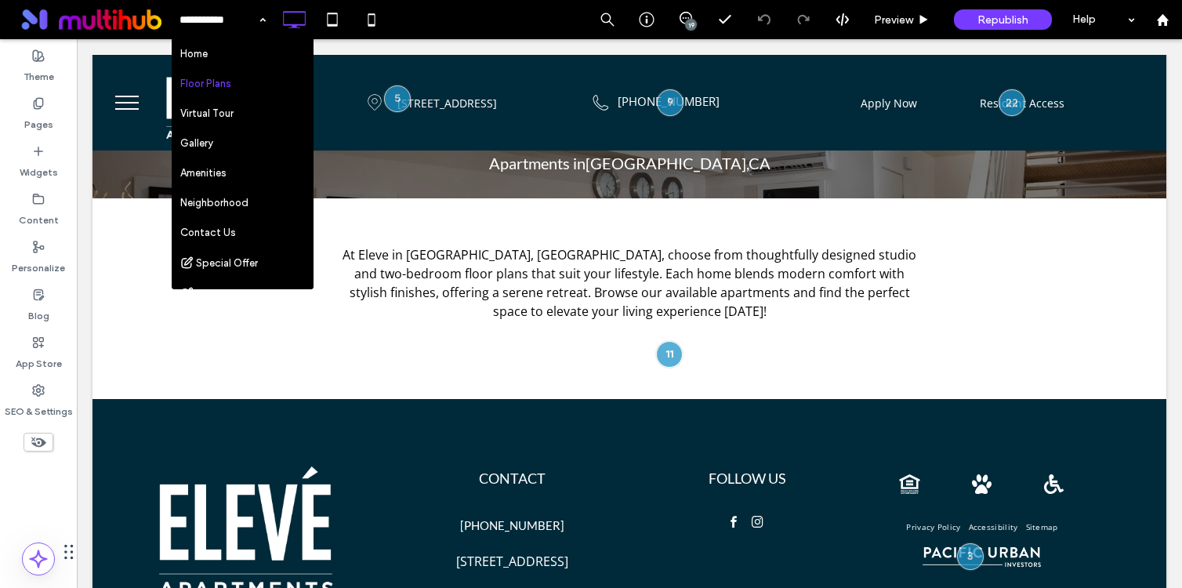
click at [479, 5] on div "Home Floor Plans Virtual Tour Gallery Amenities Neighborhood Contact Us Special…" at bounding box center [676, 19] width 1011 height 39
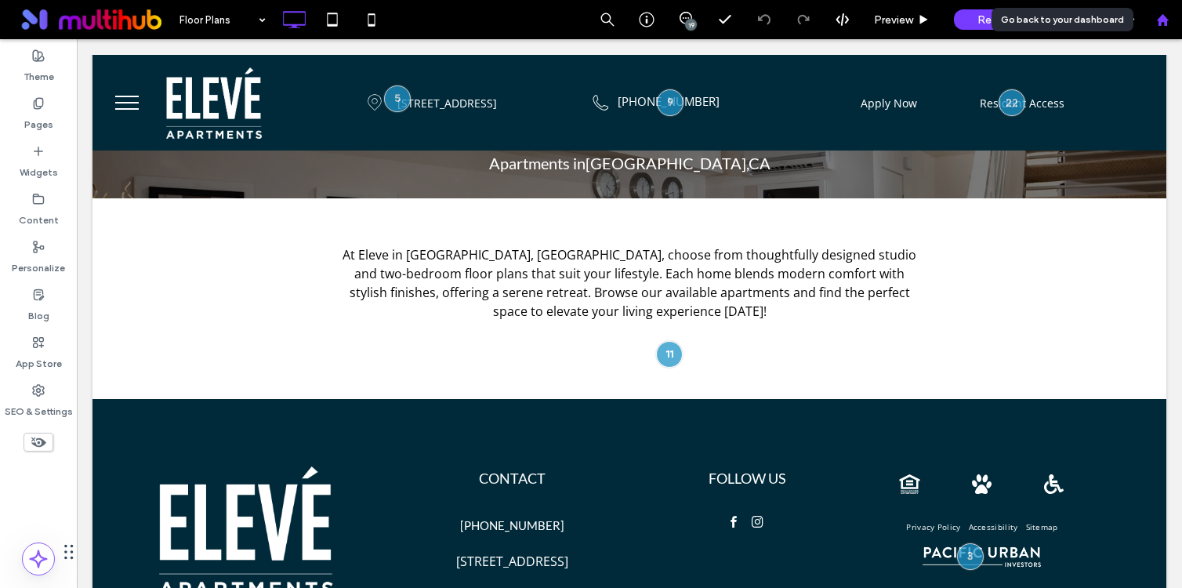
click at [1156, 13] on icon at bounding box center [1162, 19] width 13 height 13
